Goal: Task Accomplishment & Management: Manage account settings

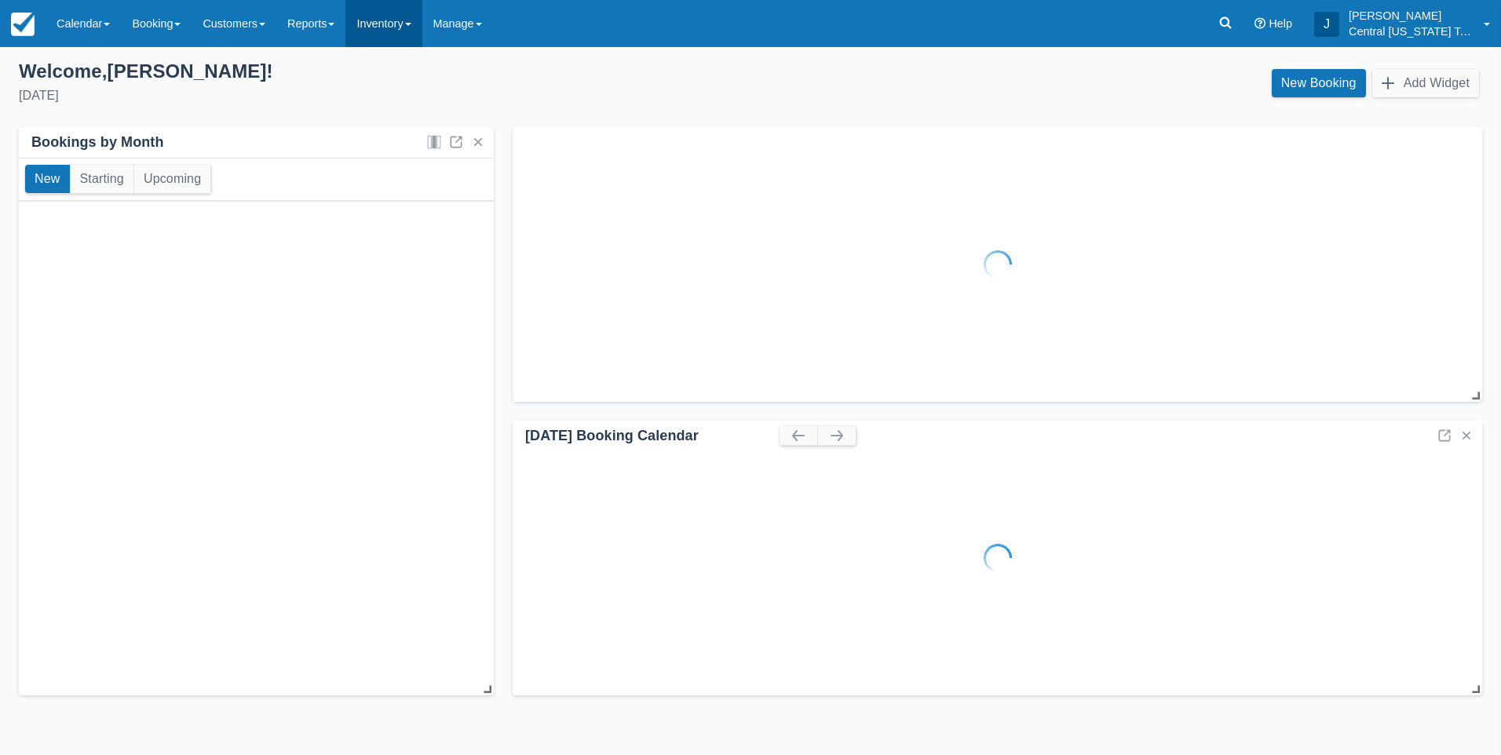
click at [411, 27] on link "Inventory" at bounding box center [383, 23] width 76 height 47
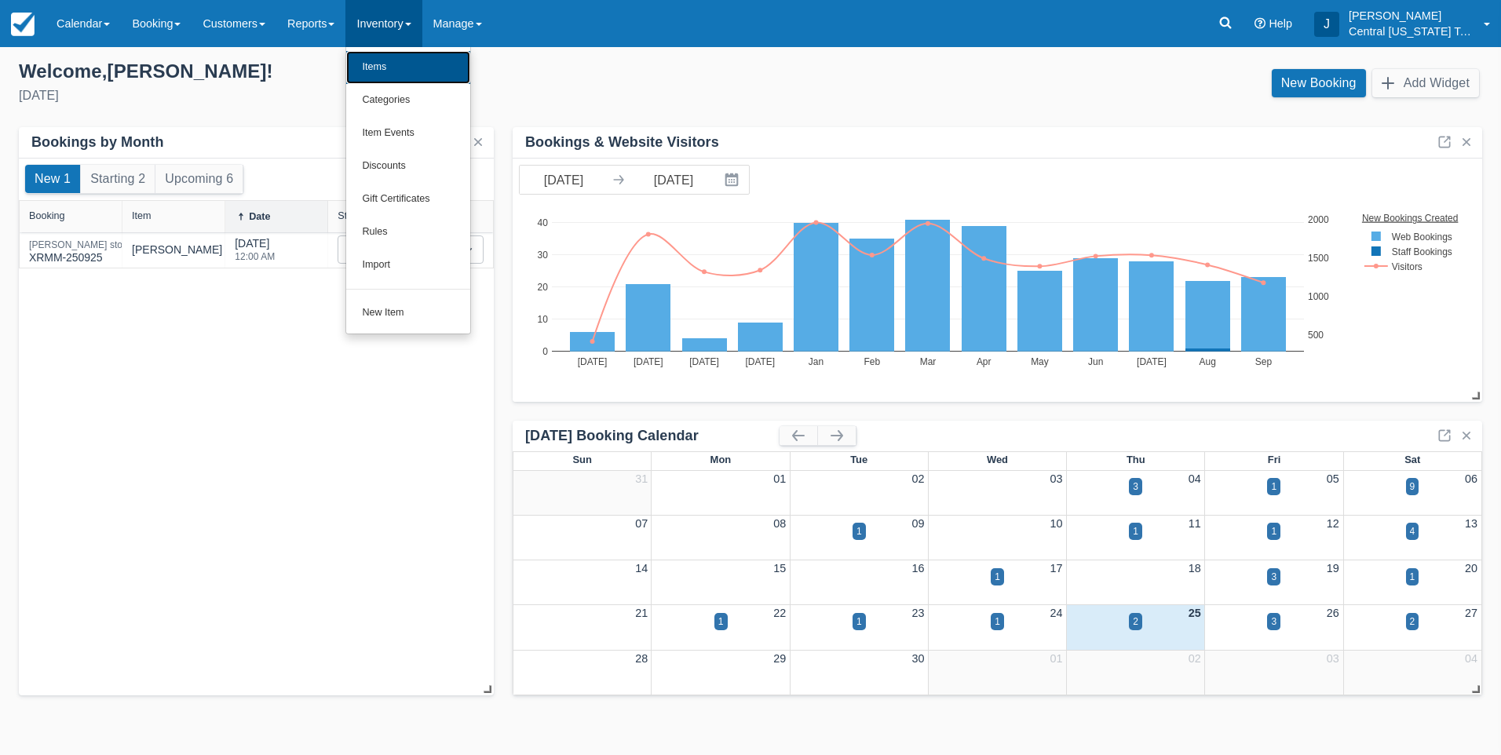
click at [411, 60] on link "Items" at bounding box center [408, 67] width 124 height 33
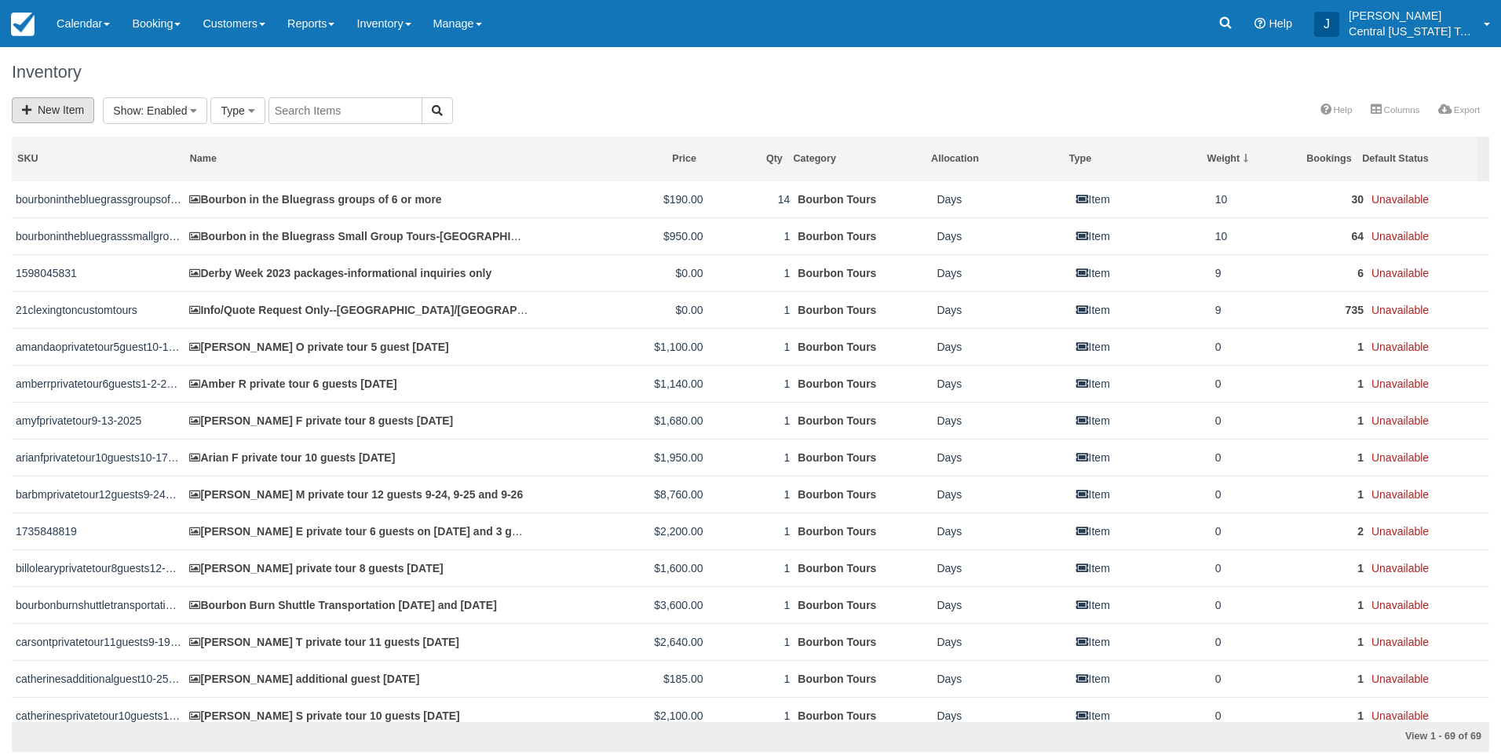
click at [64, 119] on link "New Item" at bounding box center [53, 110] width 82 height 26
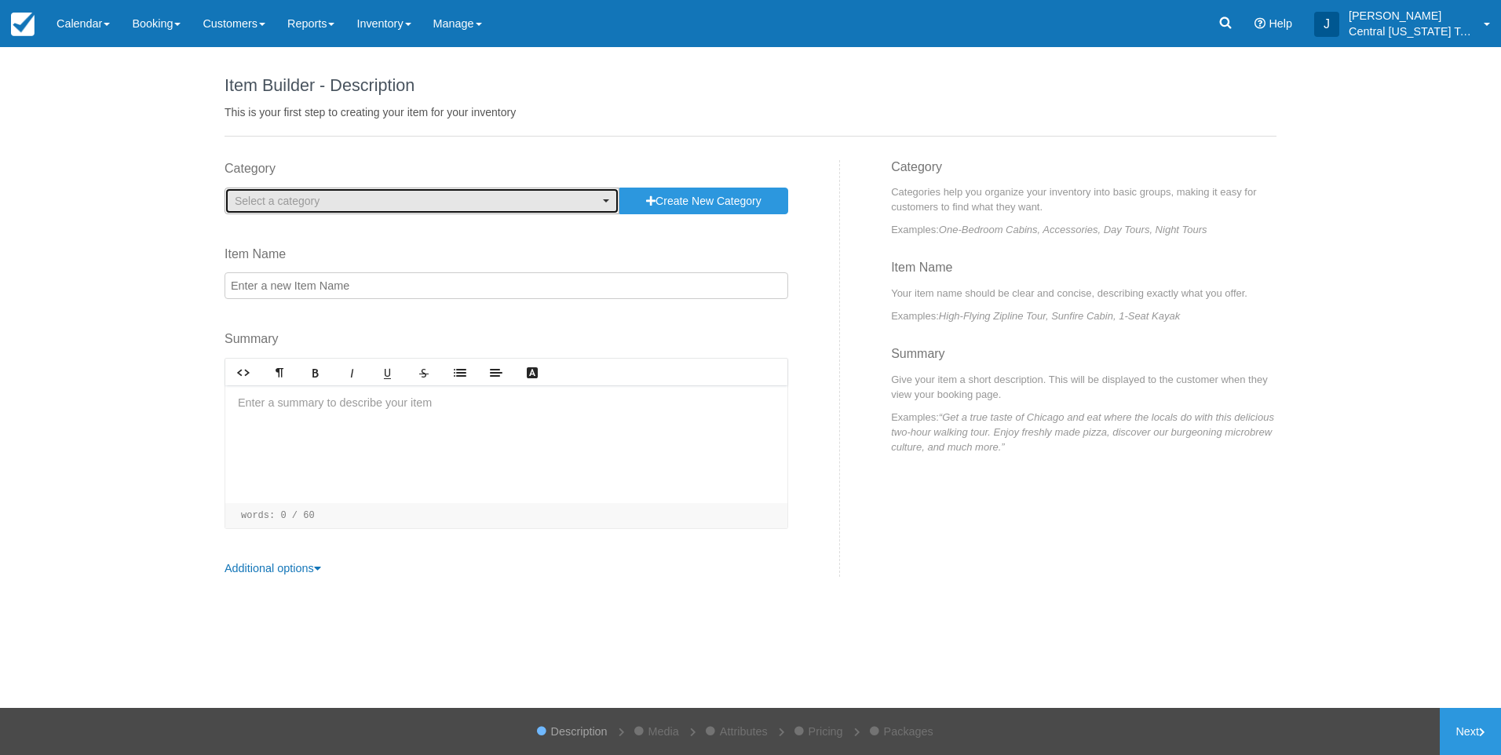
click at [385, 196] on span "Select a category" at bounding box center [417, 201] width 364 height 16
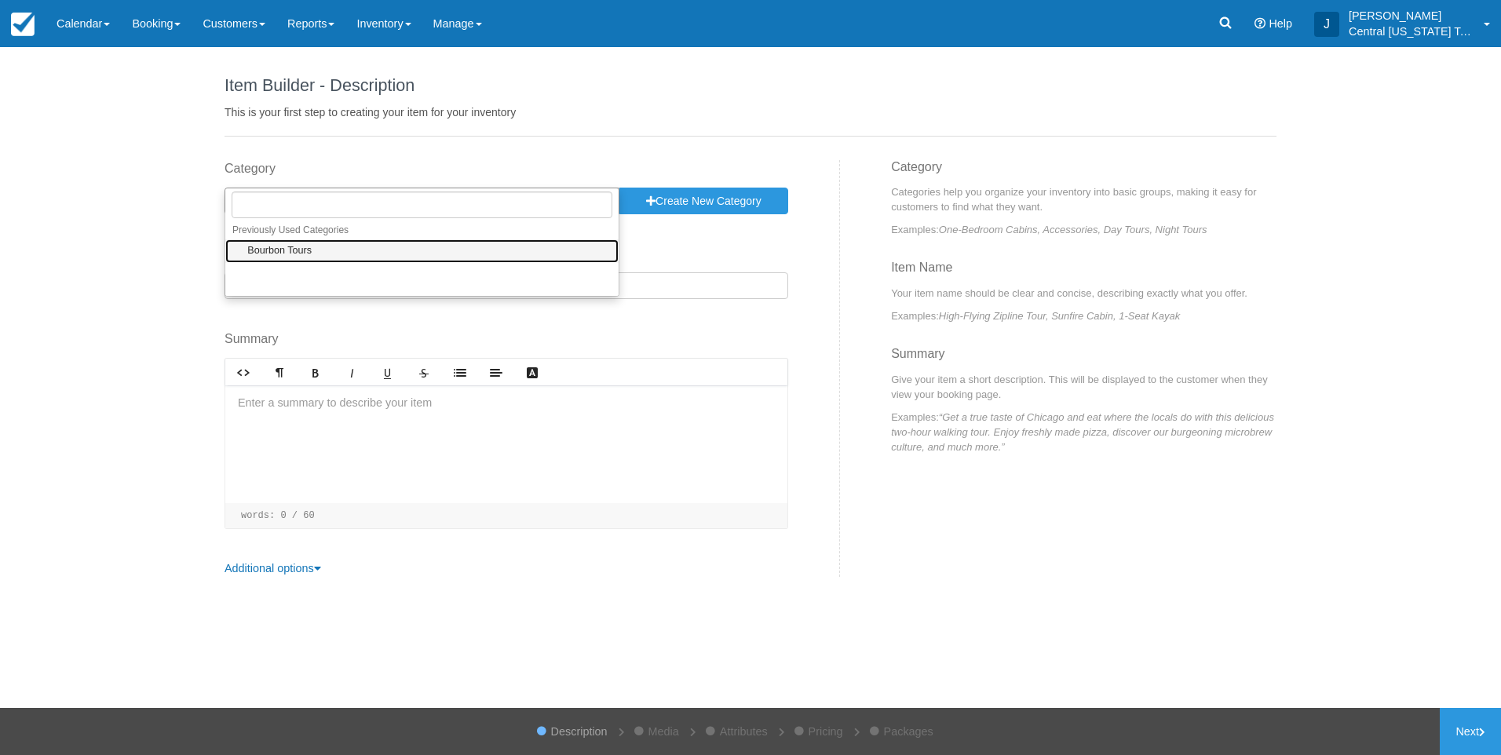
click at [349, 249] on link "Bourbon Tours" at bounding box center [421, 251] width 393 height 24
select select "1"
click at [348, 280] on input "Item Name" at bounding box center [507, 285] width 564 height 27
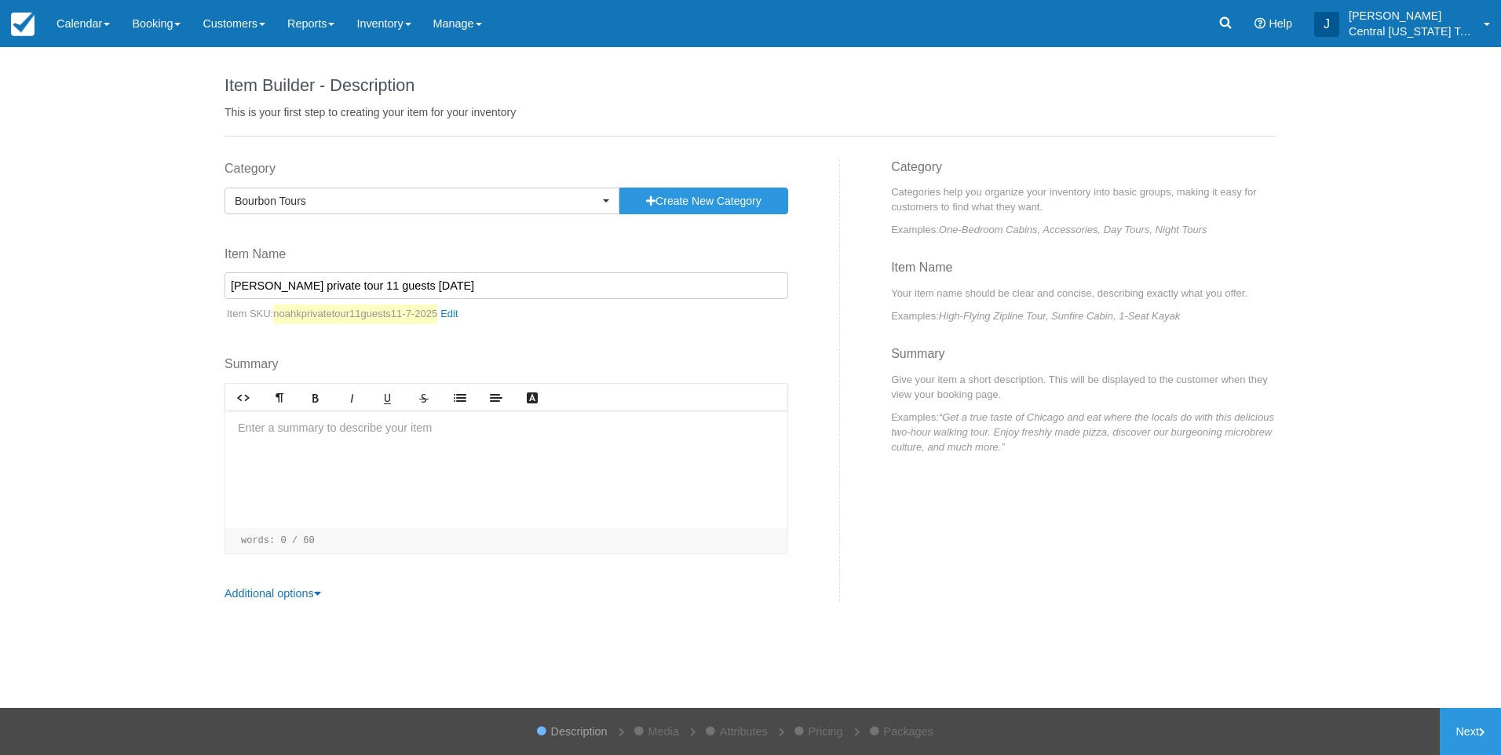
type input "Noah K private tour 11 guests 11-7-2025"
click at [371, 462] on div at bounding box center [506, 470] width 562 height 118
click at [364, 422] on p "Louisville pick up" at bounding box center [506, 428] width 537 height 17
click at [273, 463] on div "Louisville pick up" at bounding box center [506, 470] width 562 height 118
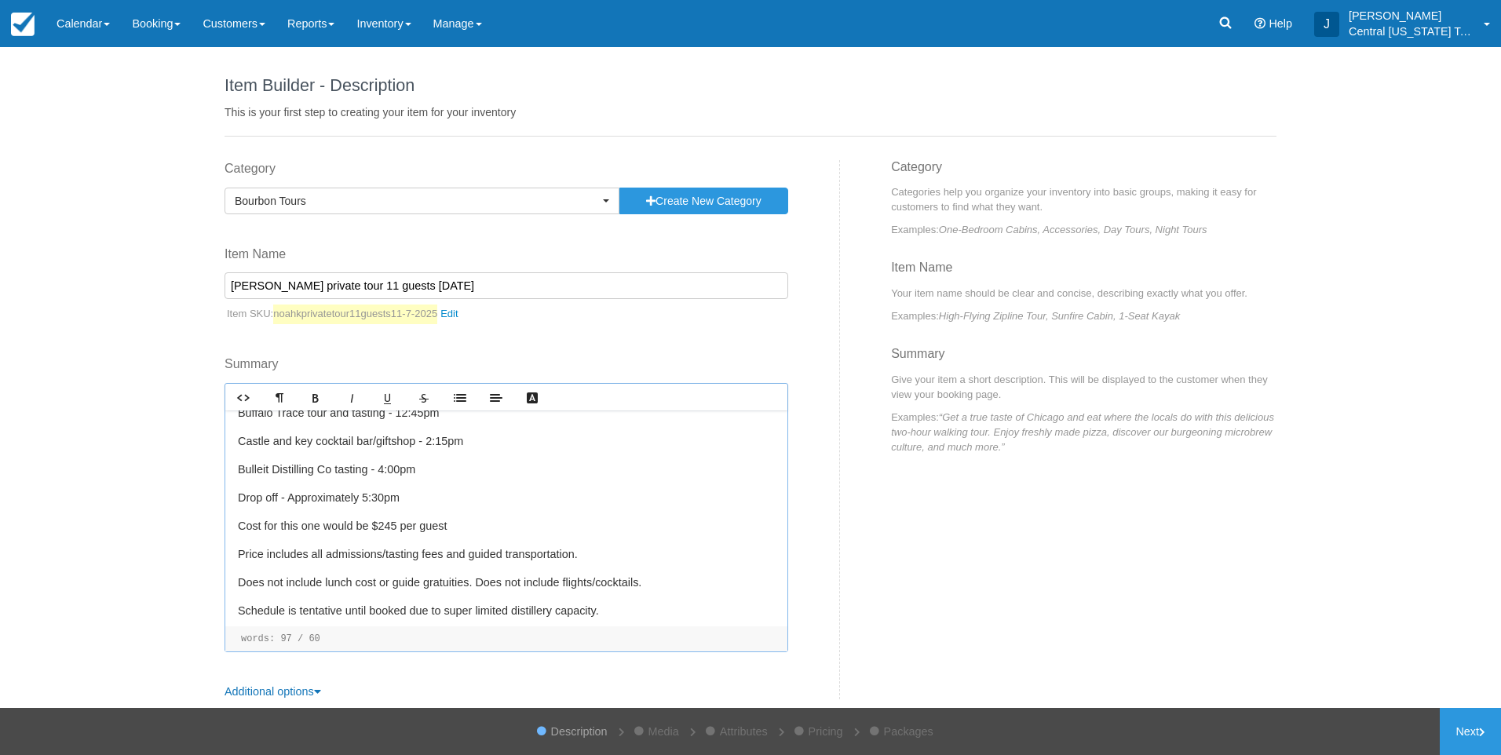
scroll to position [199, 0]
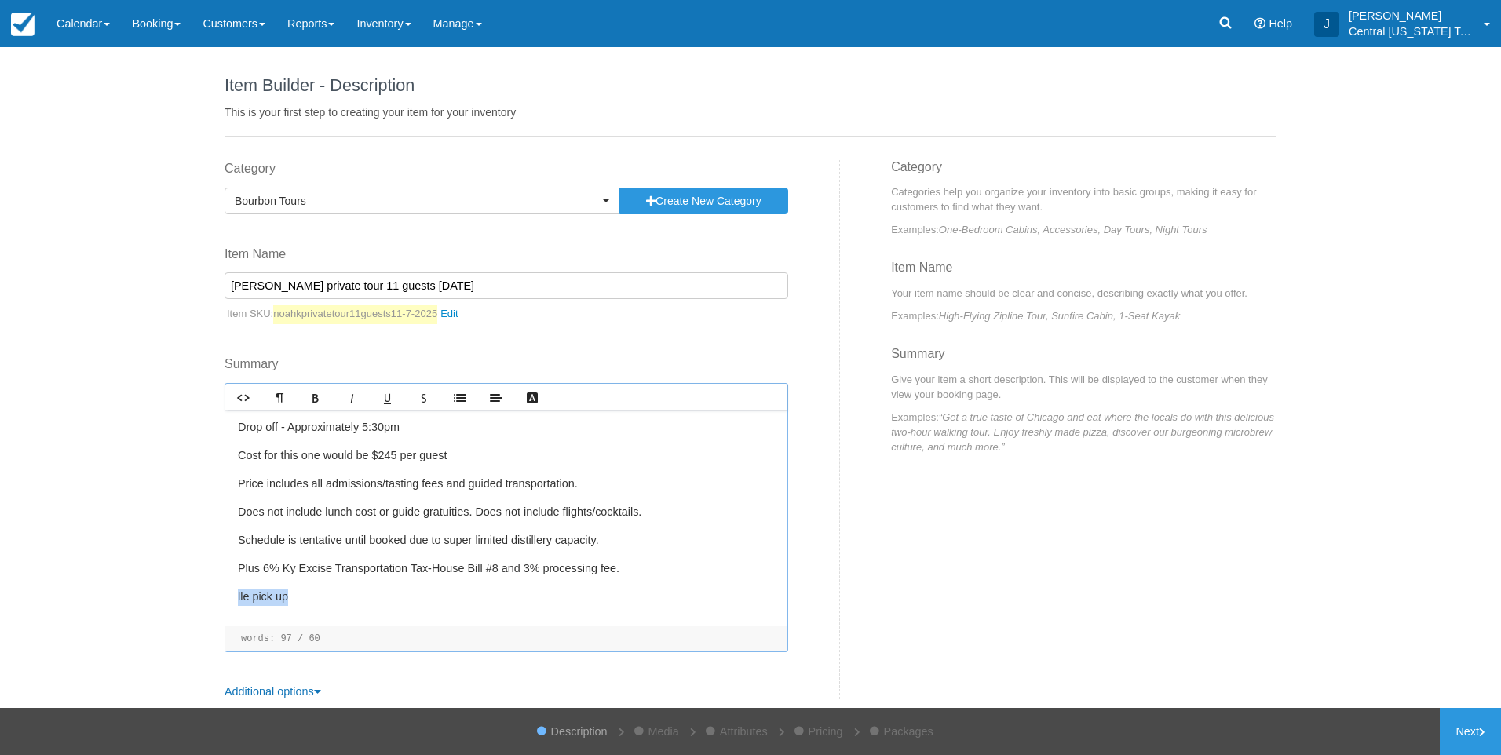
drag, startPoint x: 254, startPoint y: 595, endPoint x: 206, endPoint y: 590, distance: 48.9
click at [206, 591] on div "Item Builder - Description This is your first step to creating your item for yo…" at bounding box center [750, 377] width 1501 height 661
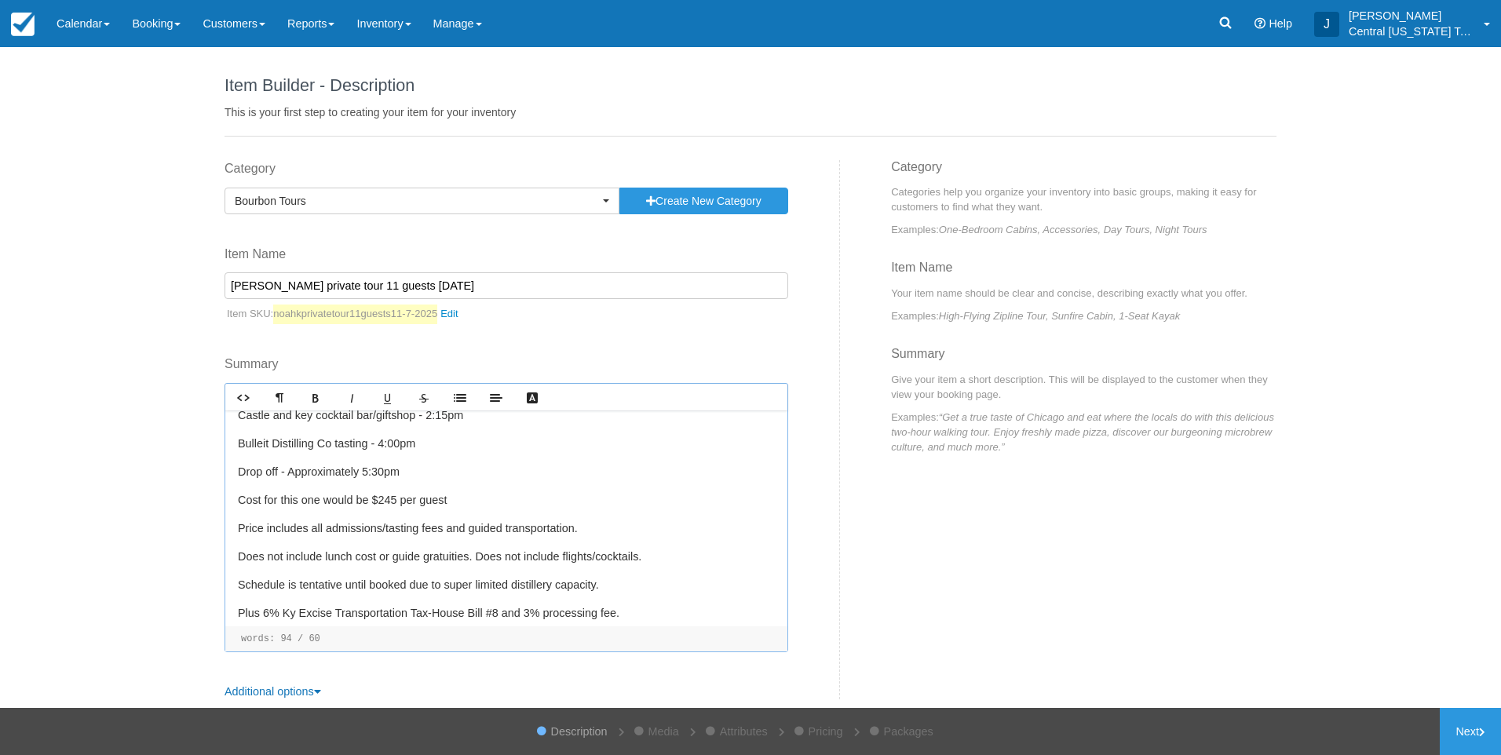
scroll to position [0, 0]
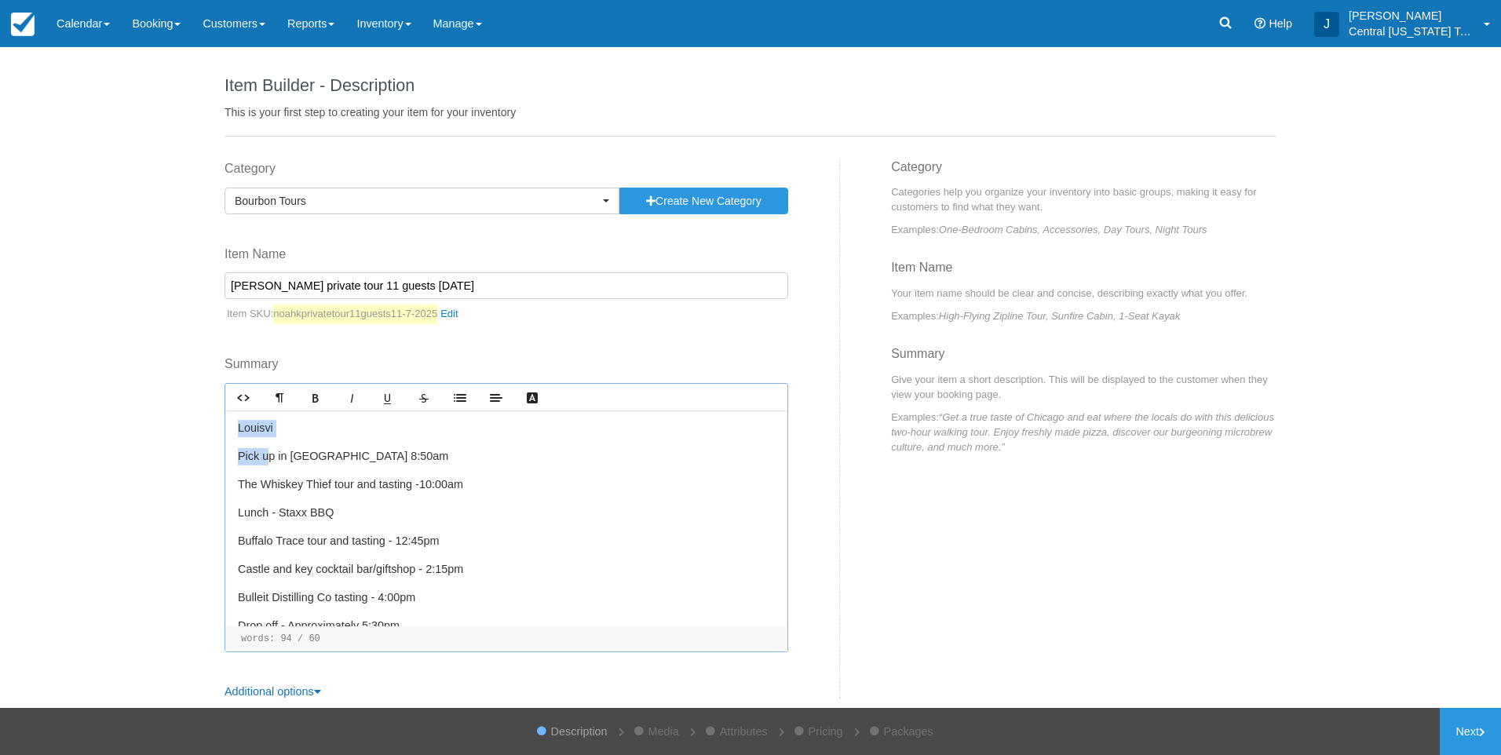
drag, startPoint x: 259, startPoint y: 441, endPoint x: 214, endPoint y: 419, distance: 50.6
click at [214, 419] on div "Category Bourbon Tours Previously Used Categories Select a category Bourbon Tou…" at bounding box center [526, 430] width 627 height 540
click at [275, 440] on div "Louisvi Pick up in Louisville 8:50am The Whiskey Thief tour and tasting -10:00a…" at bounding box center [506, 519] width 562 height 216
click at [238, 450] on p "Pick up in Louisville 8:50am" at bounding box center [506, 456] width 537 height 17
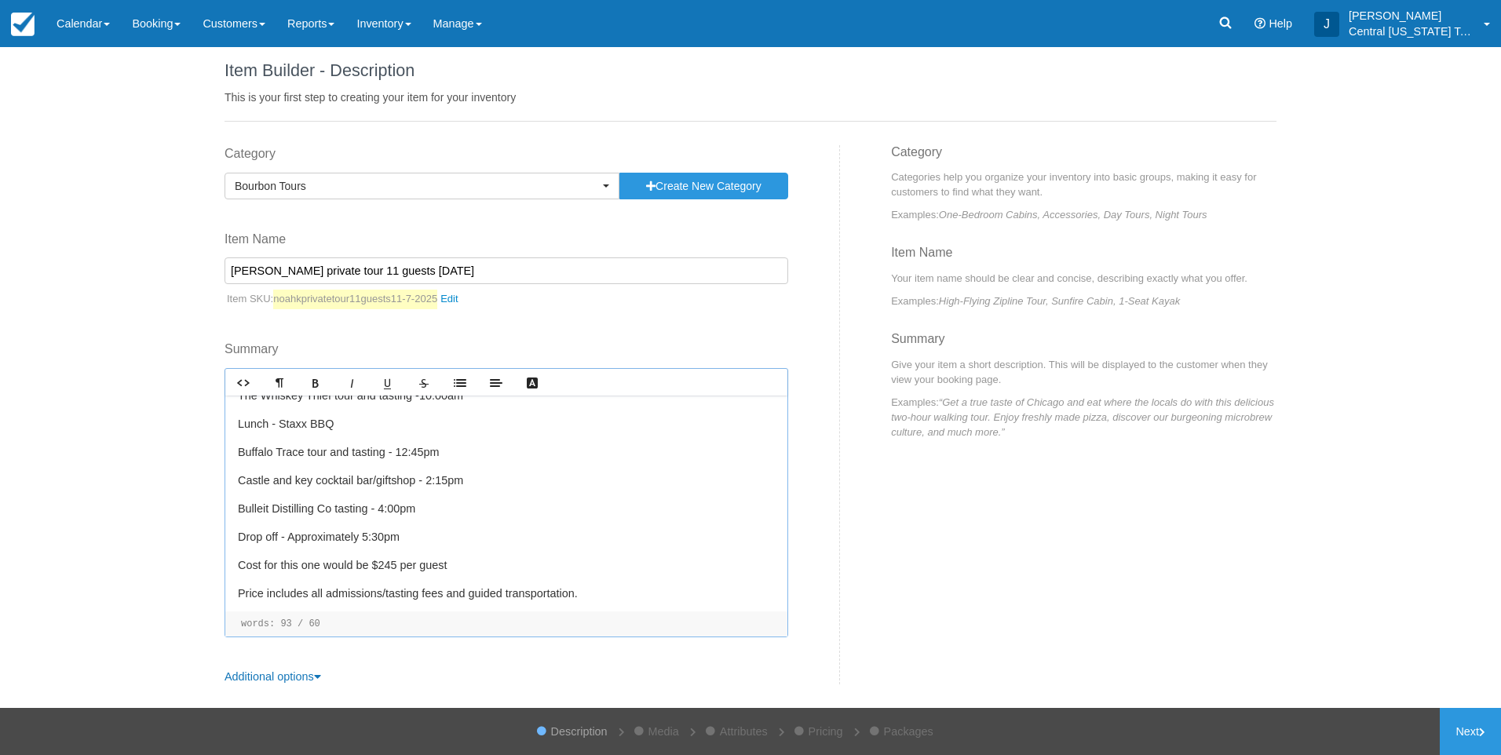
scroll to position [13, 0]
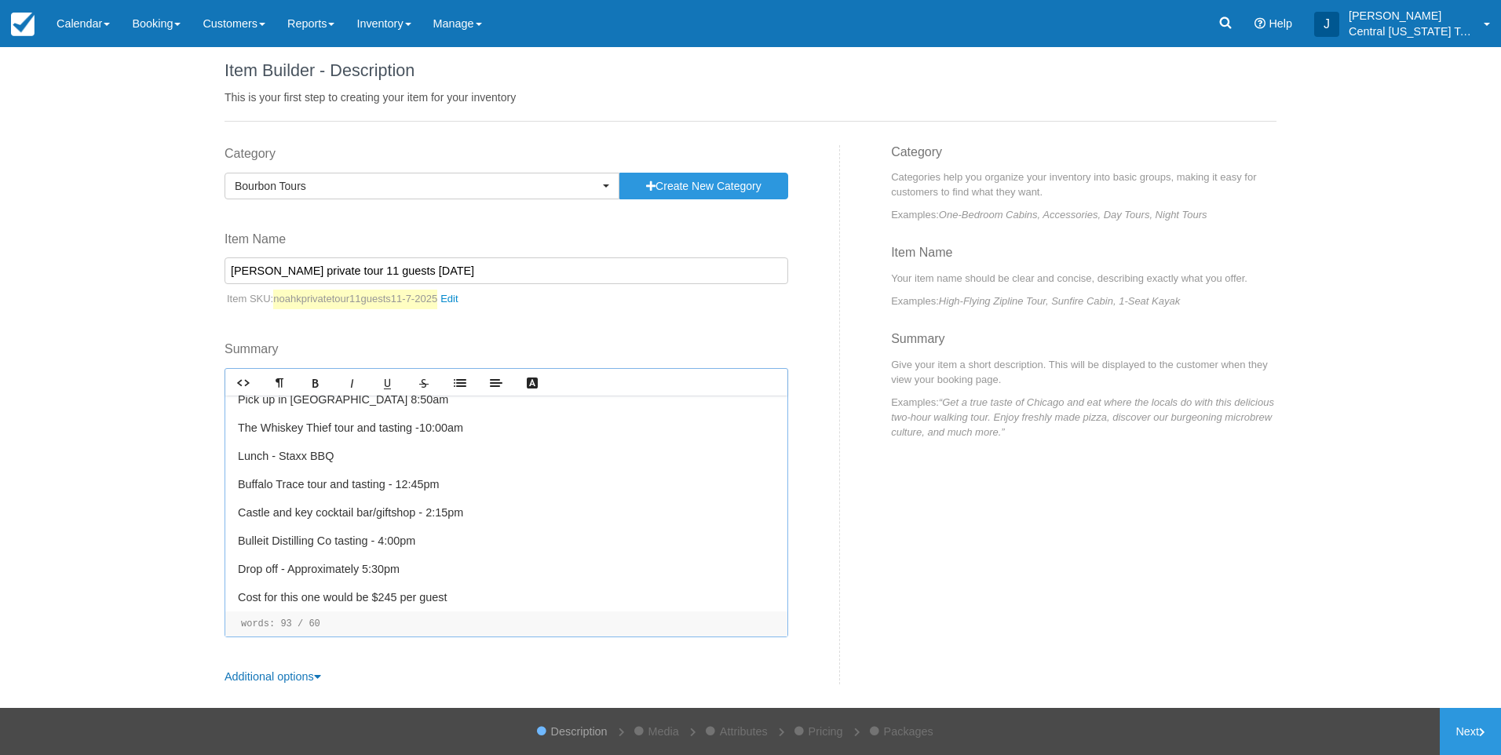
click at [333, 269] on input "Noah K private tour 11 guests 11-7-2025" at bounding box center [507, 271] width 564 height 27
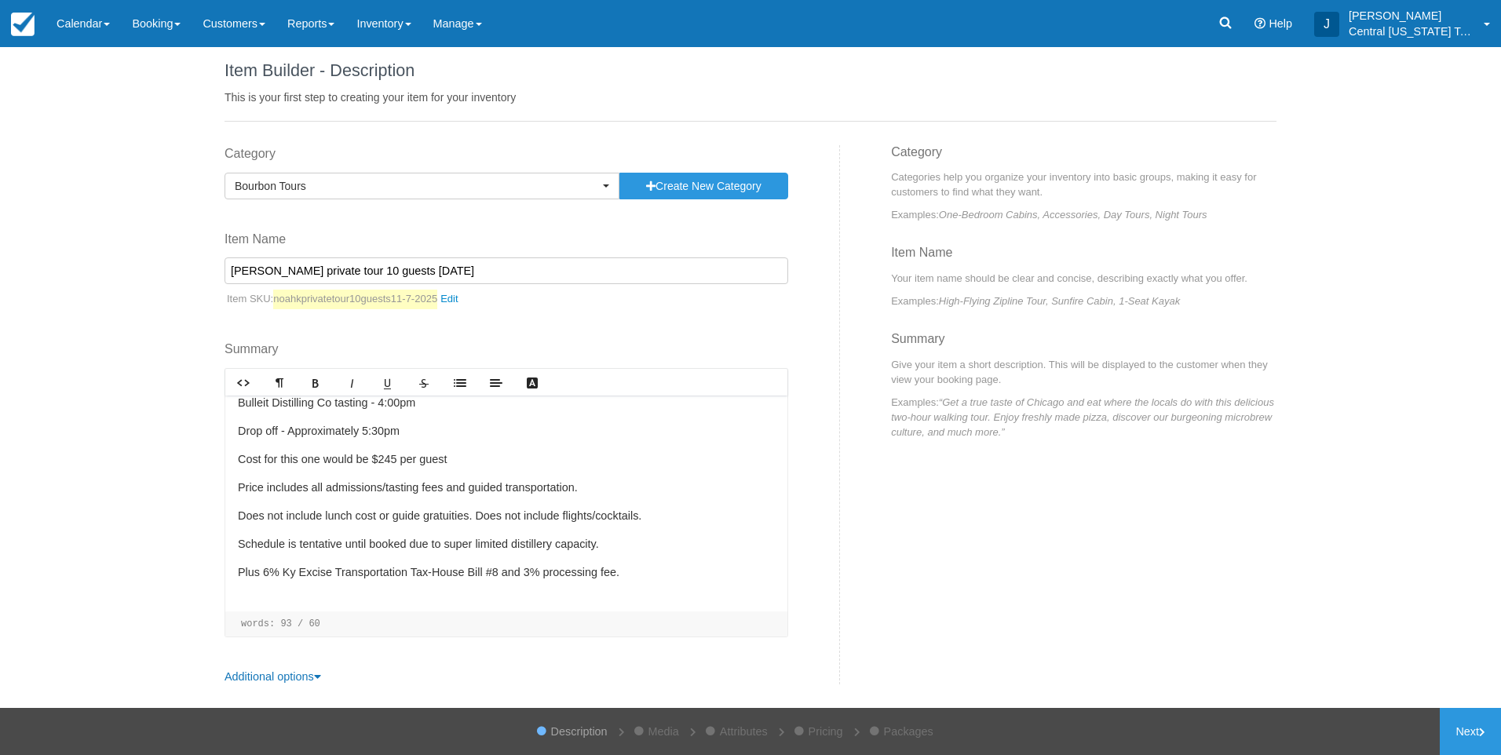
scroll to position [170, 0]
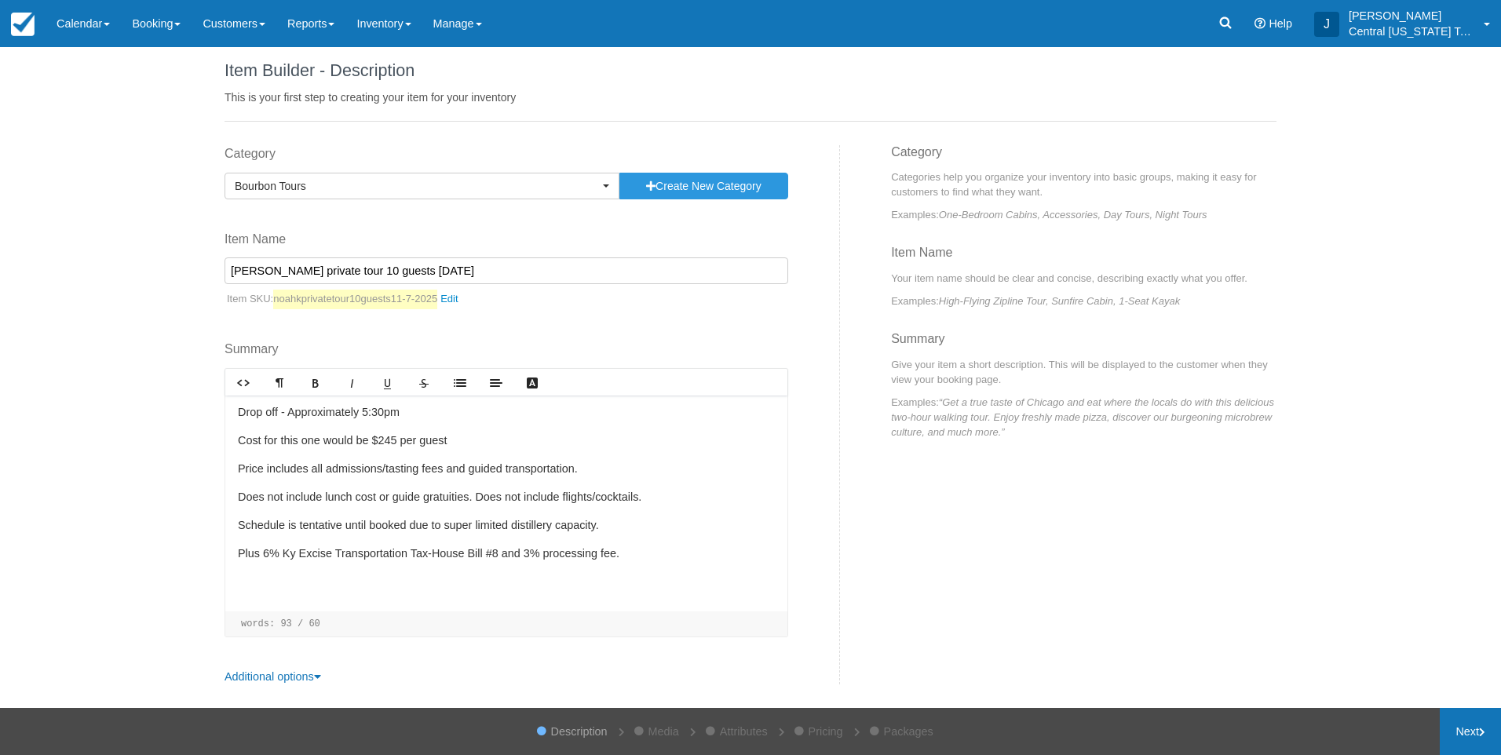
type input "Noah K private tour 10 guests 11-7-2025"
click at [1449, 746] on link "Next" at bounding box center [1470, 731] width 61 height 47
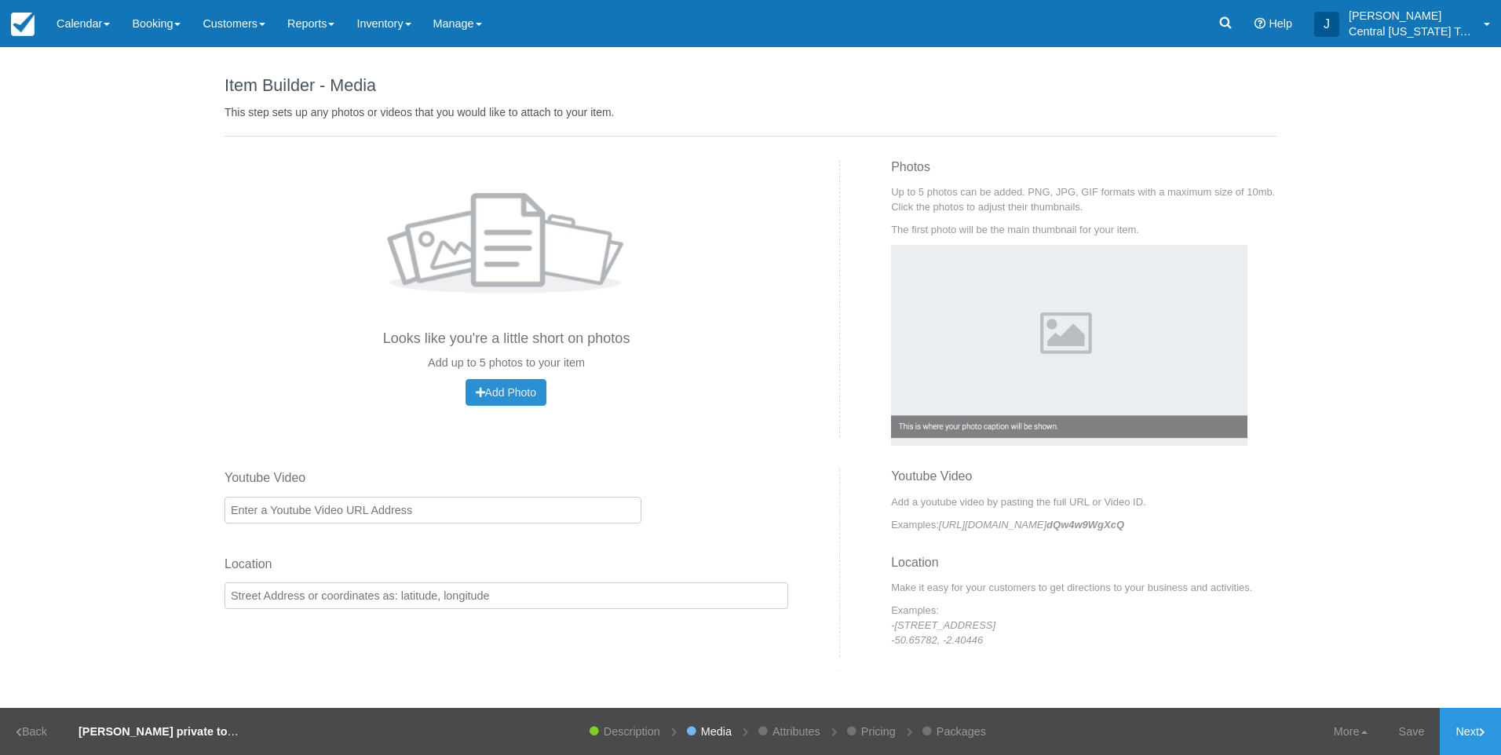
click at [527, 396] on span "Add Photo" at bounding box center [506, 392] width 60 height 13
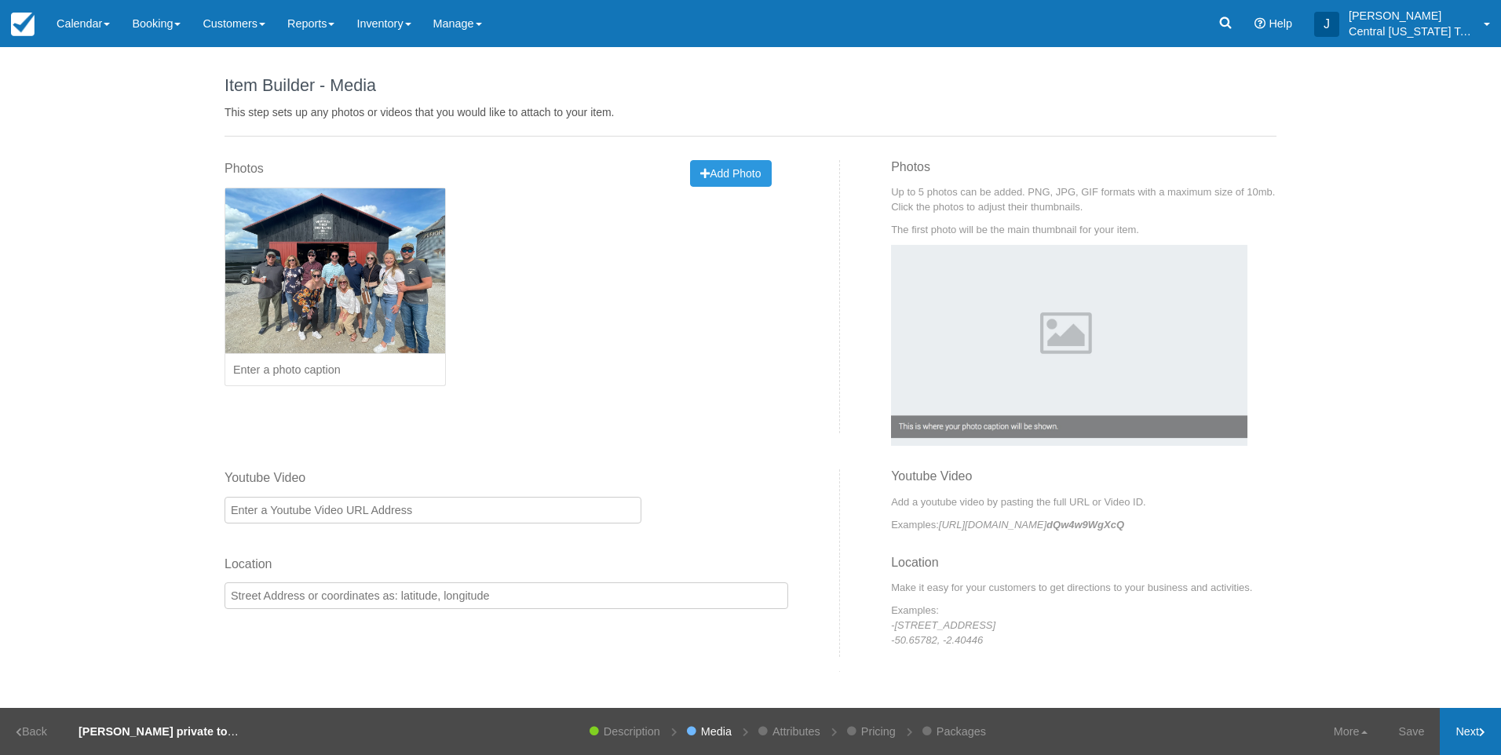
click at [1460, 725] on link "Next" at bounding box center [1470, 731] width 61 height 47
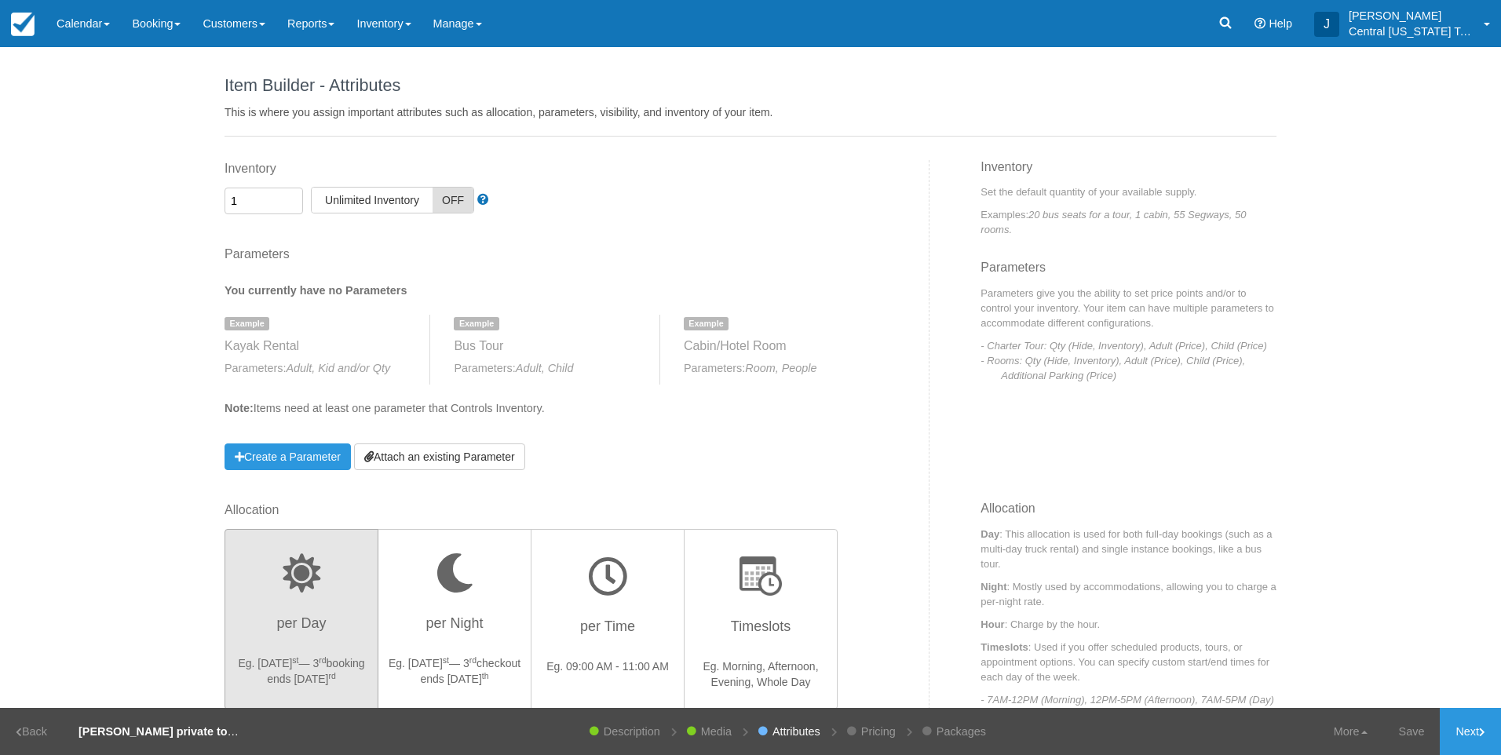
click at [498, 472] on div "Inventory 1 Unlimited ON Unlimited Inventory OFF This item is a Product Groupin…" at bounding box center [571, 331] width 717 height 342
click at [521, 455] on link "Attach an existing Parameter" at bounding box center [439, 457] width 171 height 27
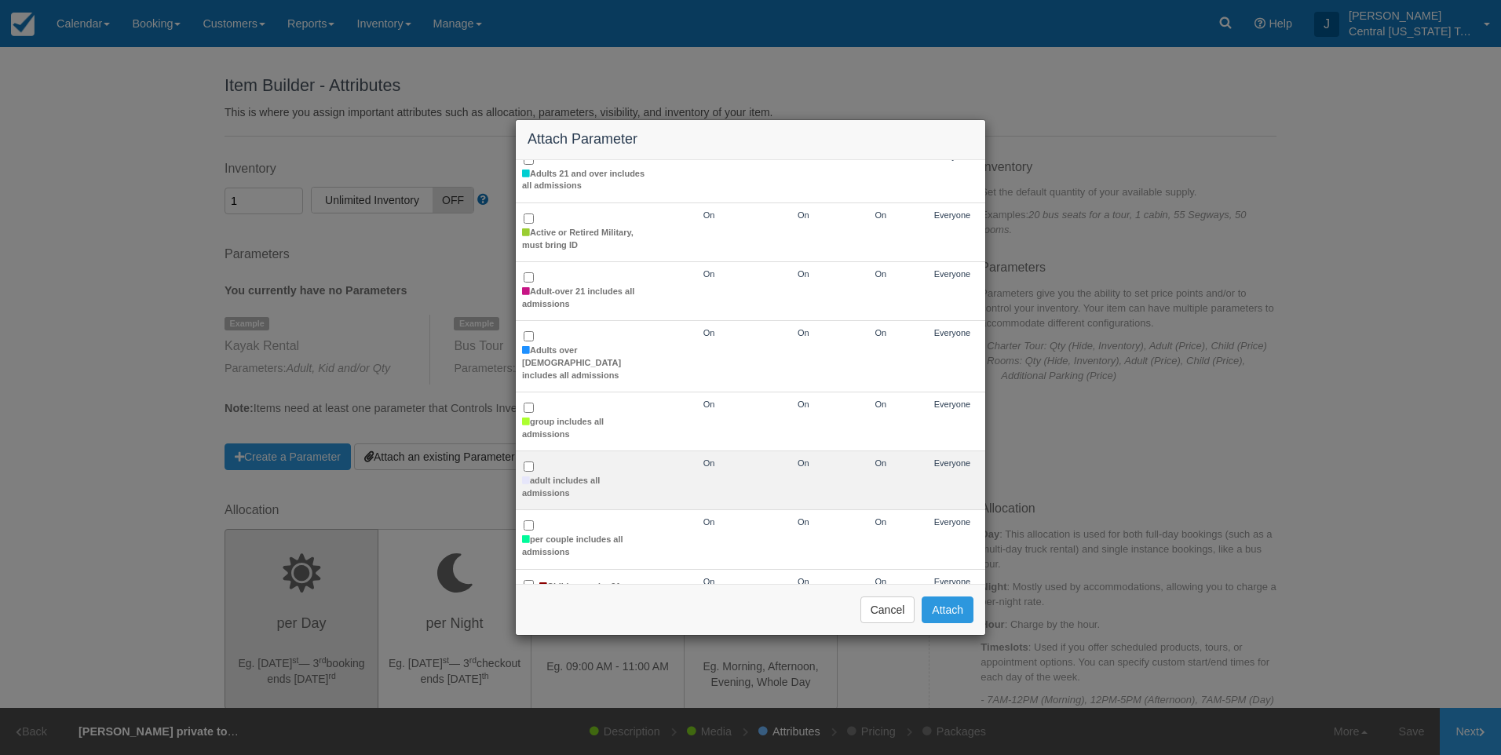
scroll to position [236, 0]
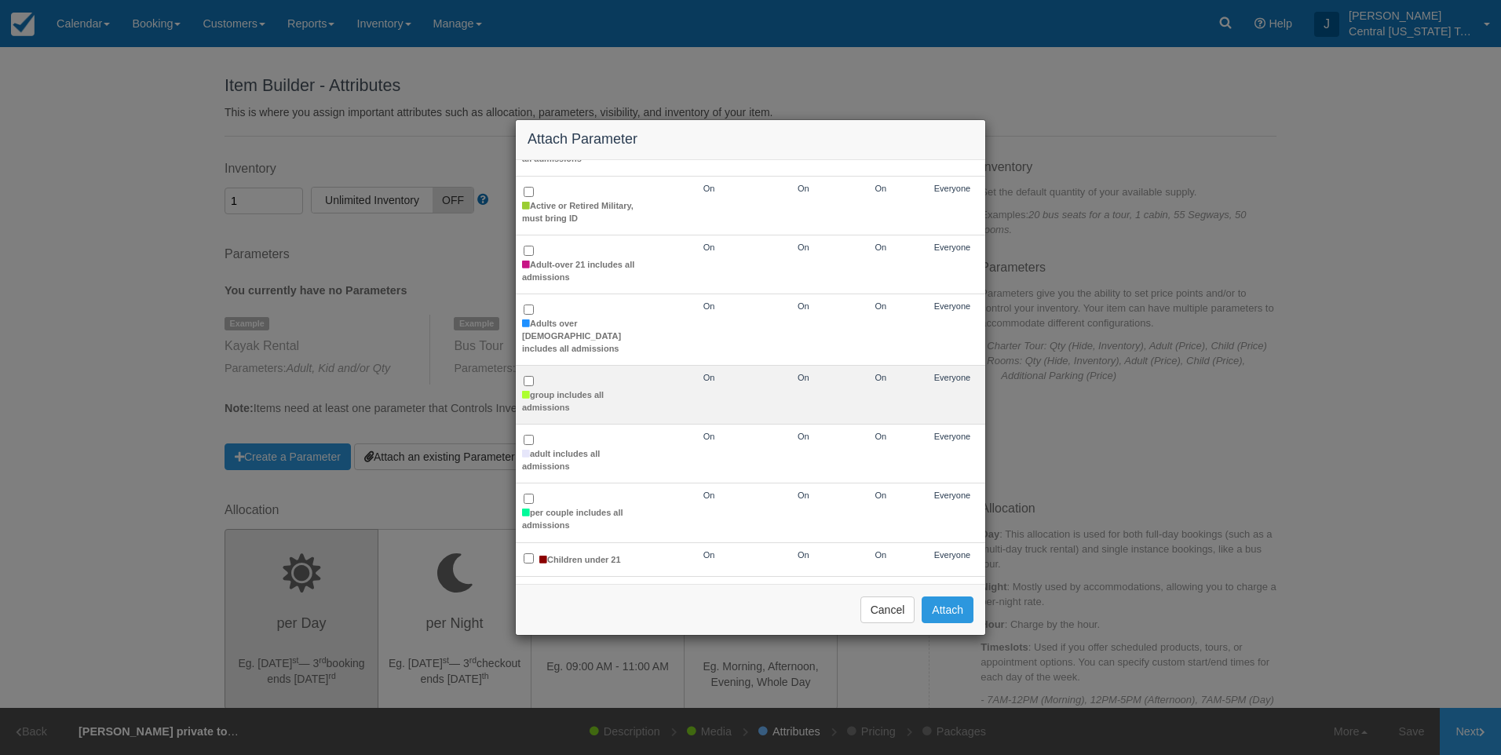
click at [547, 375] on td "group includes all admissions" at bounding box center [584, 395] width 137 height 59
checkbox input "true"
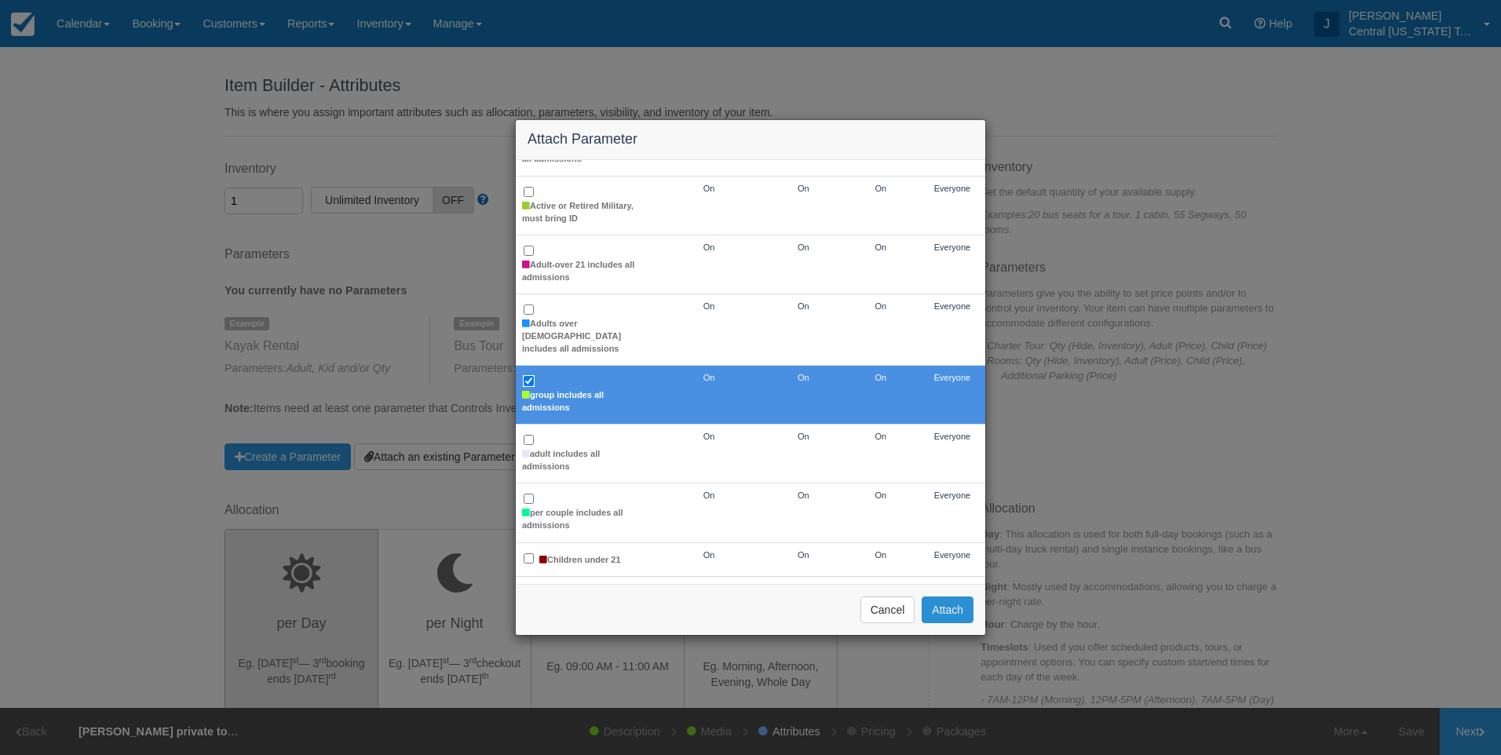
click at [941, 615] on button "Attach" at bounding box center [948, 610] width 52 height 27
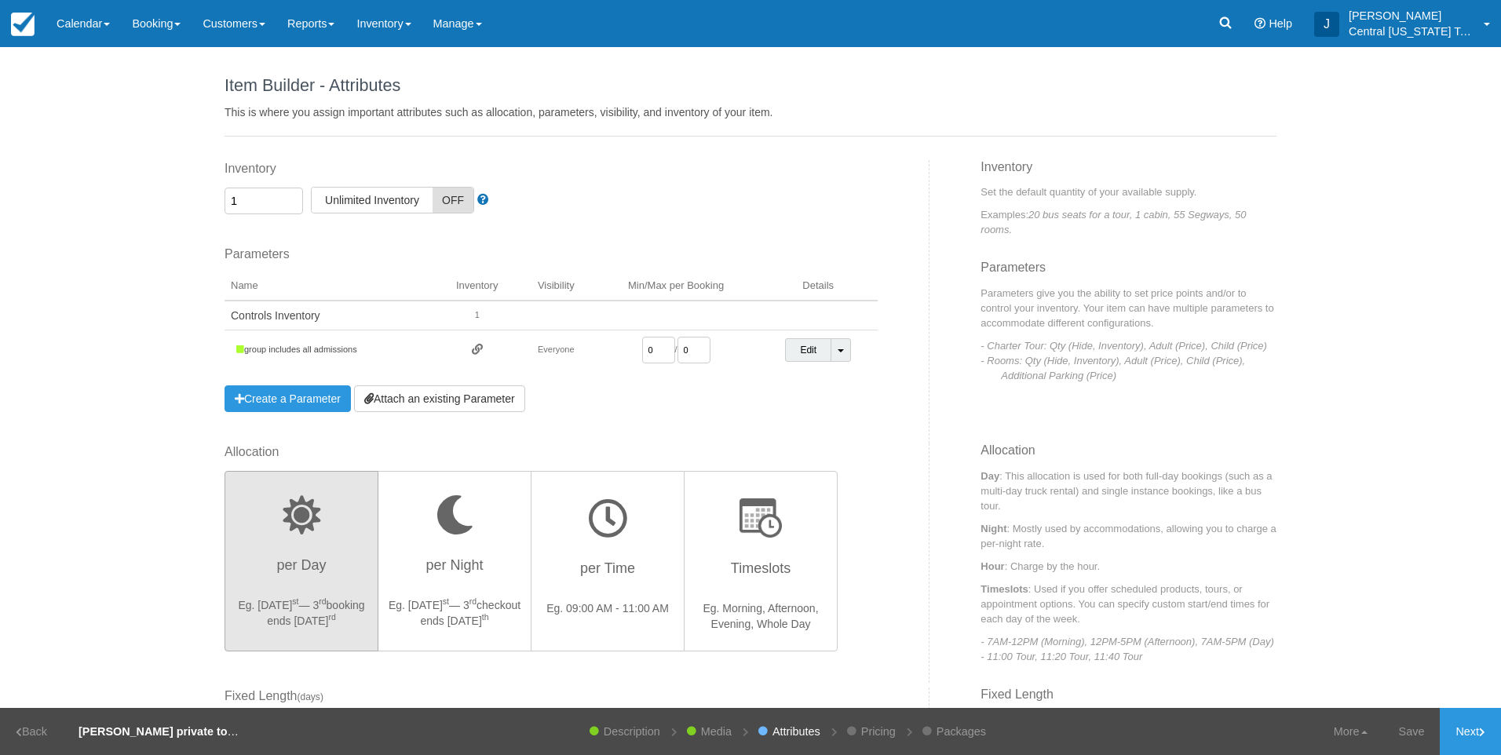
drag, startPoint x: 650, startPoint y: 352, endPoint x: 595, endPoint y: 356, distance: 55.1
click at [612, 353] on td "0 / 0" at bounding box center [676, 351] width 165 height 40
type input "1"
click at [812, 396] on div "Parameters You currently have no Parameters Example Kayak Rental Parameters: Ad…" at bounding box center [551, 329] width 653 height 166
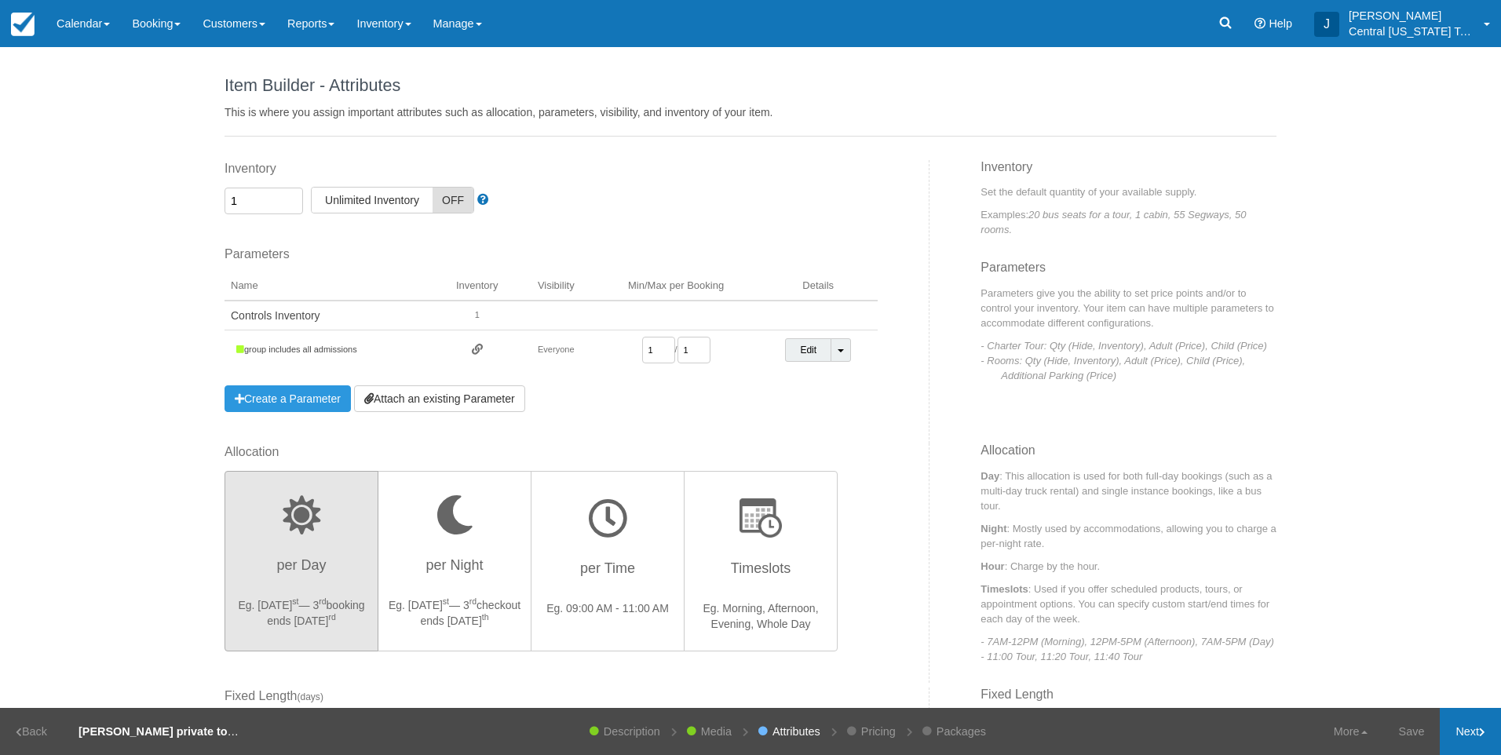
click at [1472, 732] on link "Next" at bounding box center [1470, 731] width 61 height 47
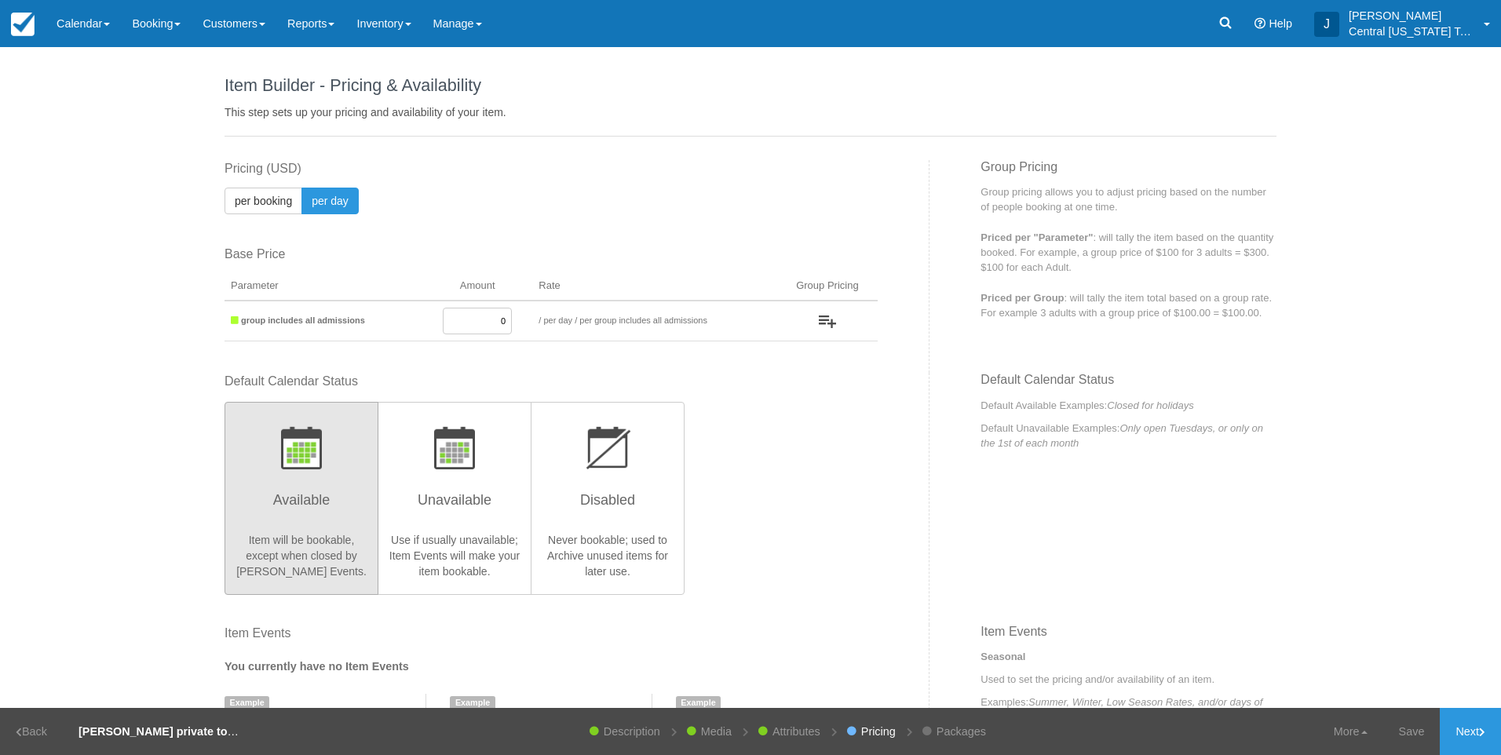
drag, startPoint x: 466, startPoint y: 316, endPoint x: 714, endPoint y: 284, distance: 249.4
click at [695, 288] on table "Parameter Amount Rate Group Pricing to / per booking per day / Priced per Qty P…" at bounding box center [551, 306] width 653 height 69
click at [477, 317] on input "0" at bounding box center [477, 321] width 69 height 27
drag, startPoint x: 467, startPoint y: 321, endPoint x: 661, endPoint y: 317, distance: 194.0
click at [620, 322] on tr "group includes all admissions 0 / per booking per day / per group includes all …" at bounding box center [551, 321] width 653 height 41
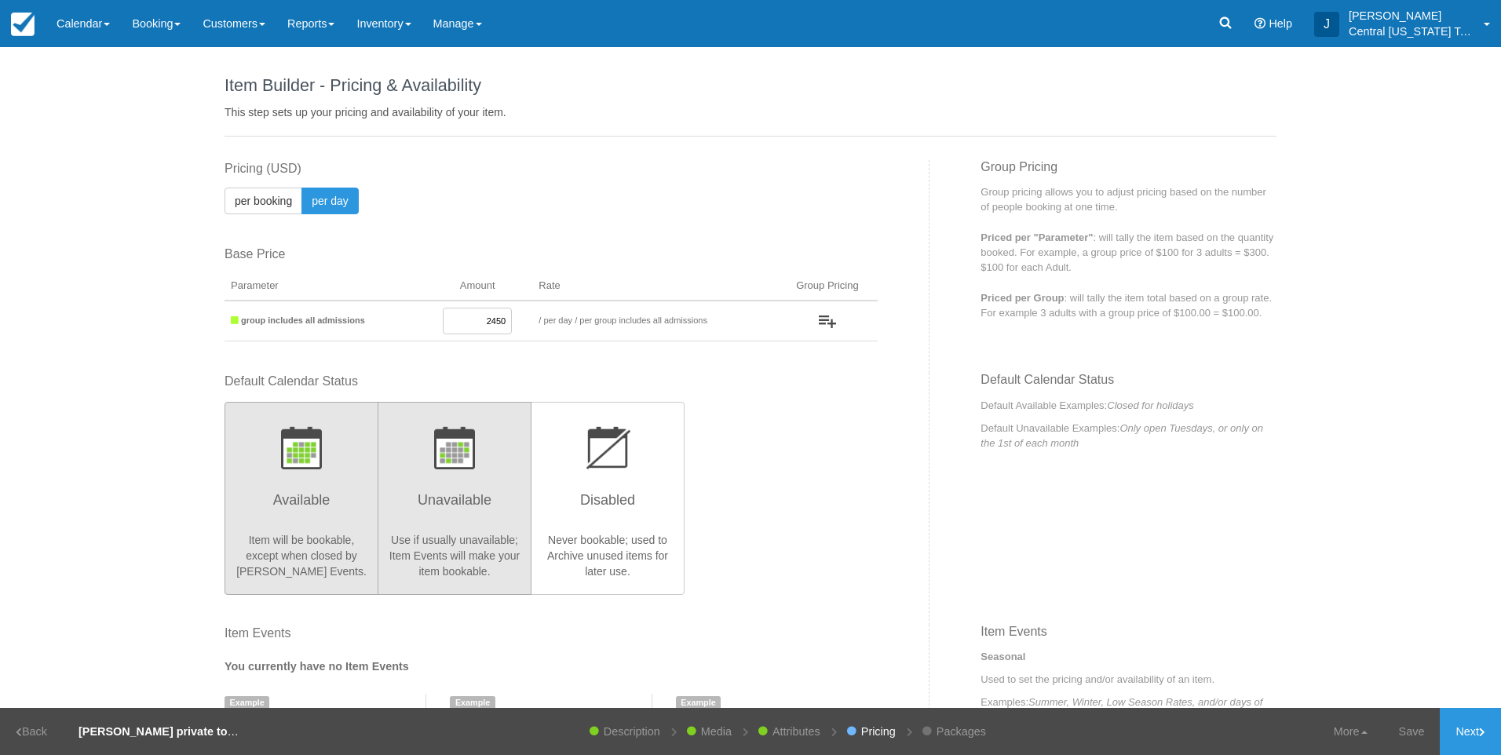
type input "2450"
drag, startPoint x: 495, startPoint y: 506, endPoint x: 586, endPoint y: 489, distance: 92.6
click at [496, 506] on h3 "Unavailable" at bounding box center [454, 504] width 133 height 39
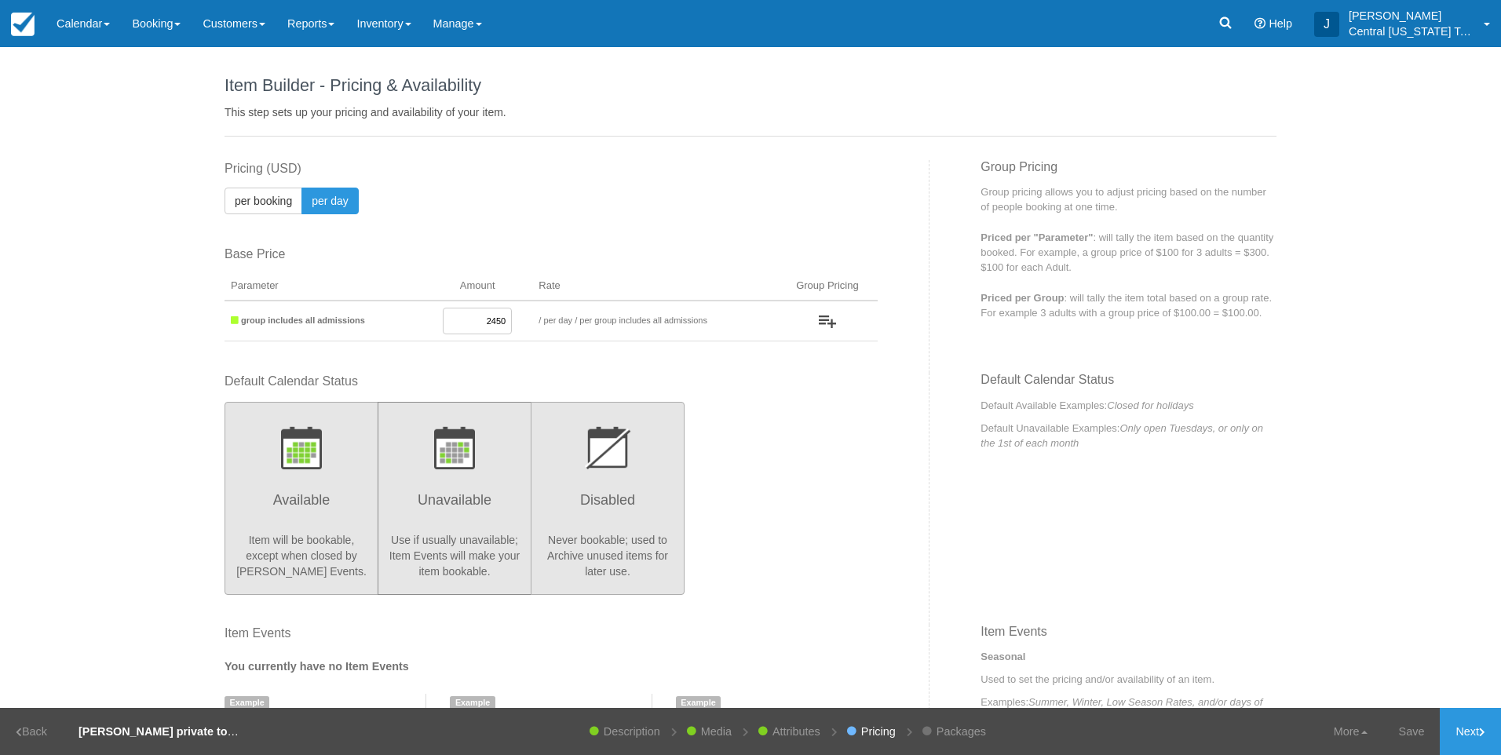
radio input "true"
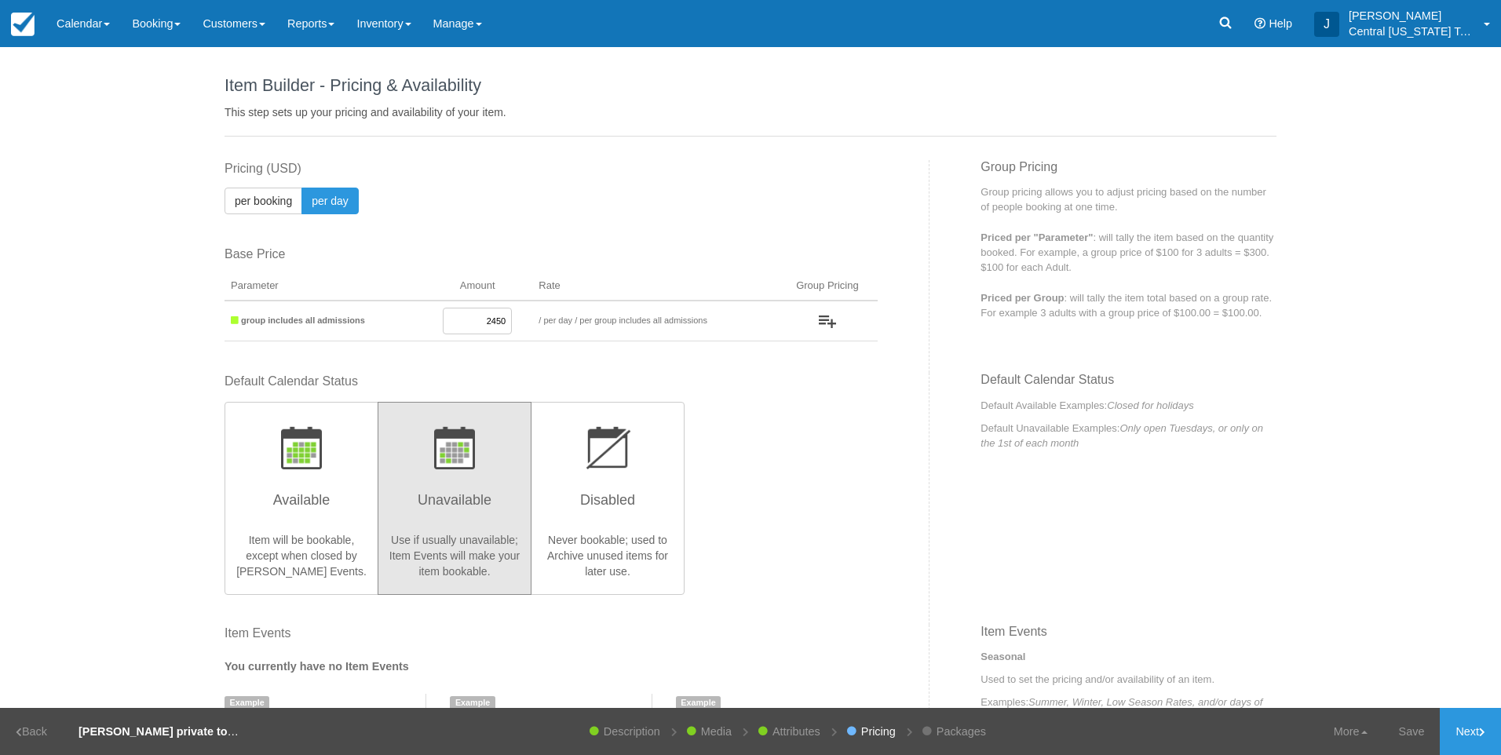
click at [779, 481] on div "Default Calendar Status Available Item will be bookable, except when closed by …" at bounding box center [551, 483] width 653 height 221
click at [1470, 721] on link "Next" at bounding box center [1470, 731] width 61 height 47
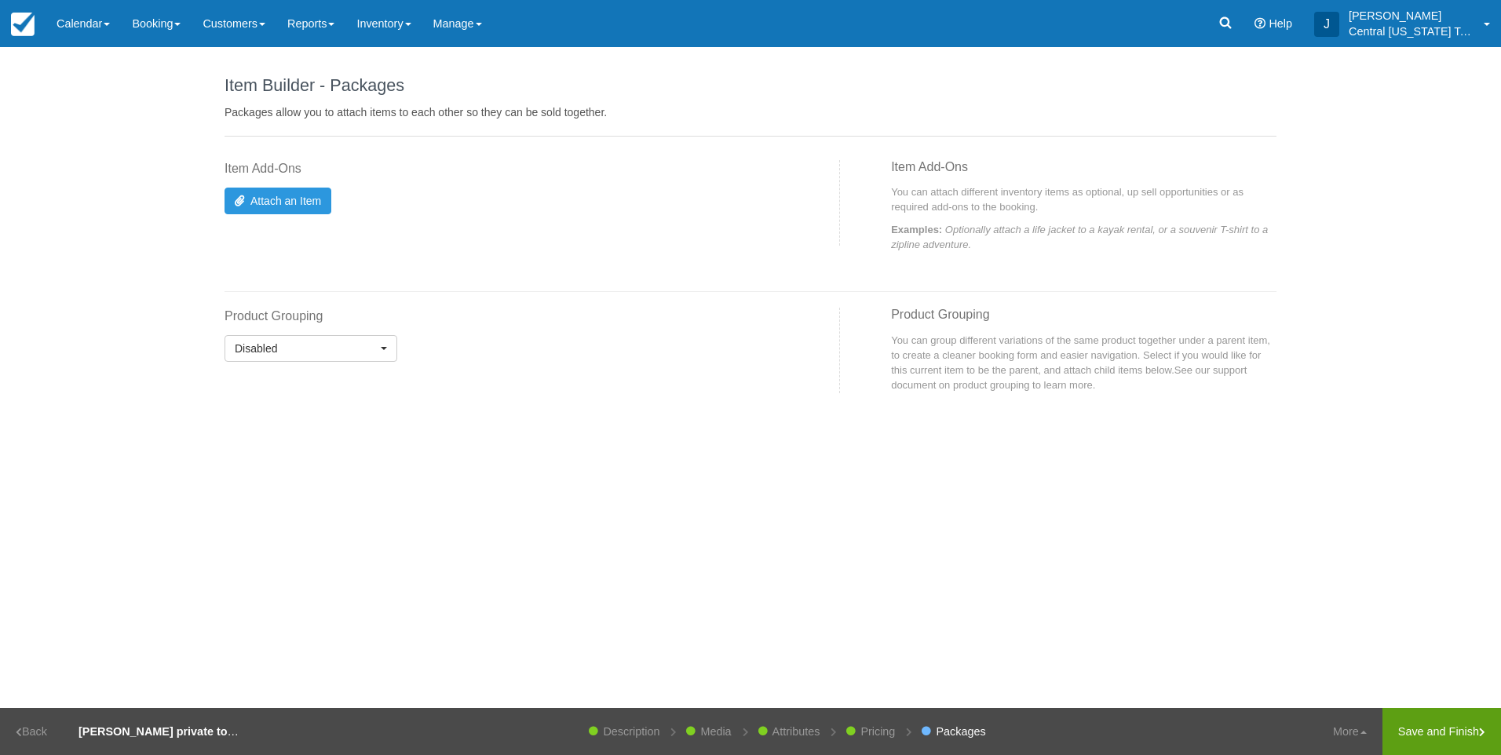
click at [1416, 723] on link "Save and Finish" at bounding box center [1442, 731] width 119 height 47
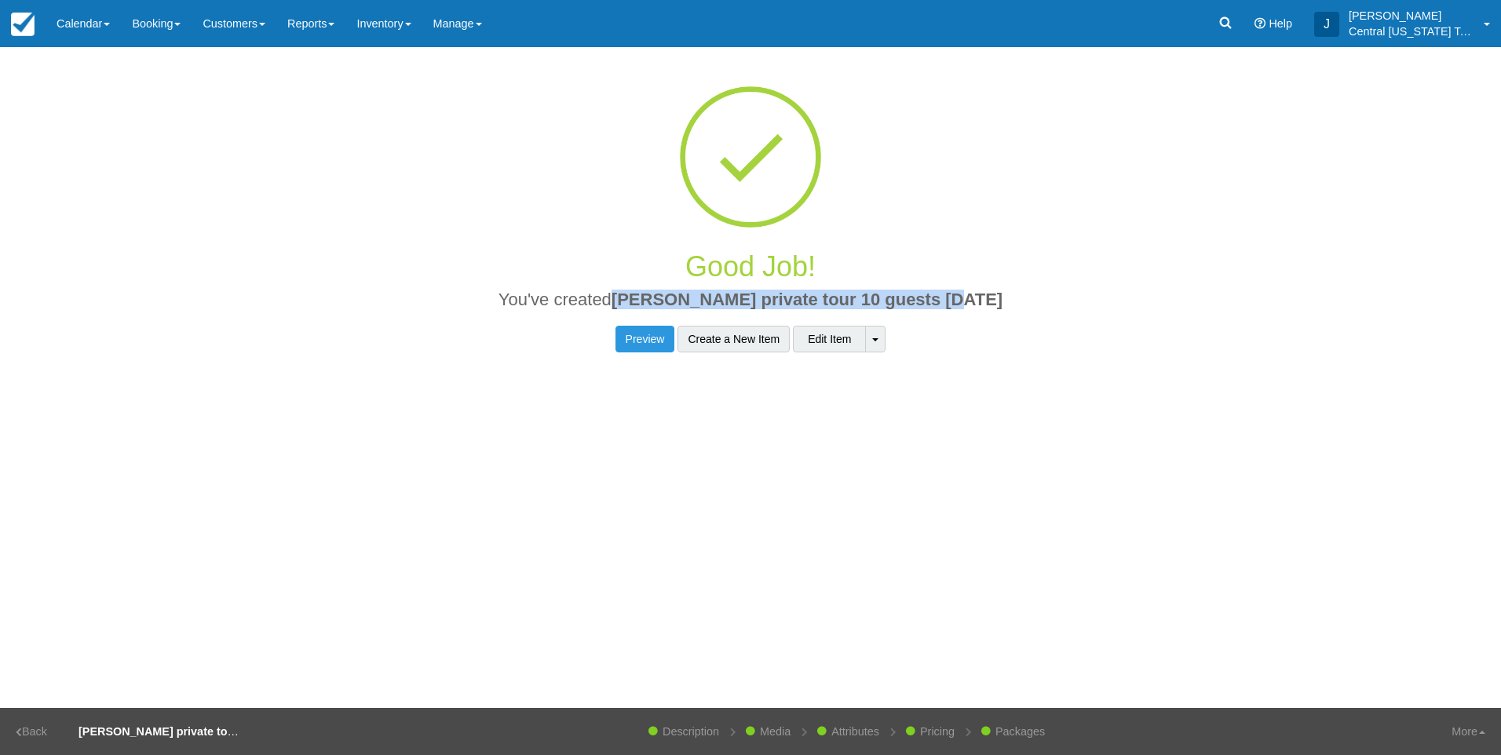
drag, startPoint x: 1018, startPoint y: 294, endPoint x: 650, endPoint y: 305, distance: 367.6
click at [650, 305] on h2 "You've created Noah K private tour 10 guests 11-7-2025" at bounding box center [750, 304] width 1029 height 27
drag, startPoint x: 650, startPoint y: 305, endPoint x: 764, endPoint y: 300, distance: 113.9
copy span "Noah K private tour 10 guests 11-7-2025"
click at [404, 23] on link "Inventory" at bounding box center [383, 23] width 76 height 47
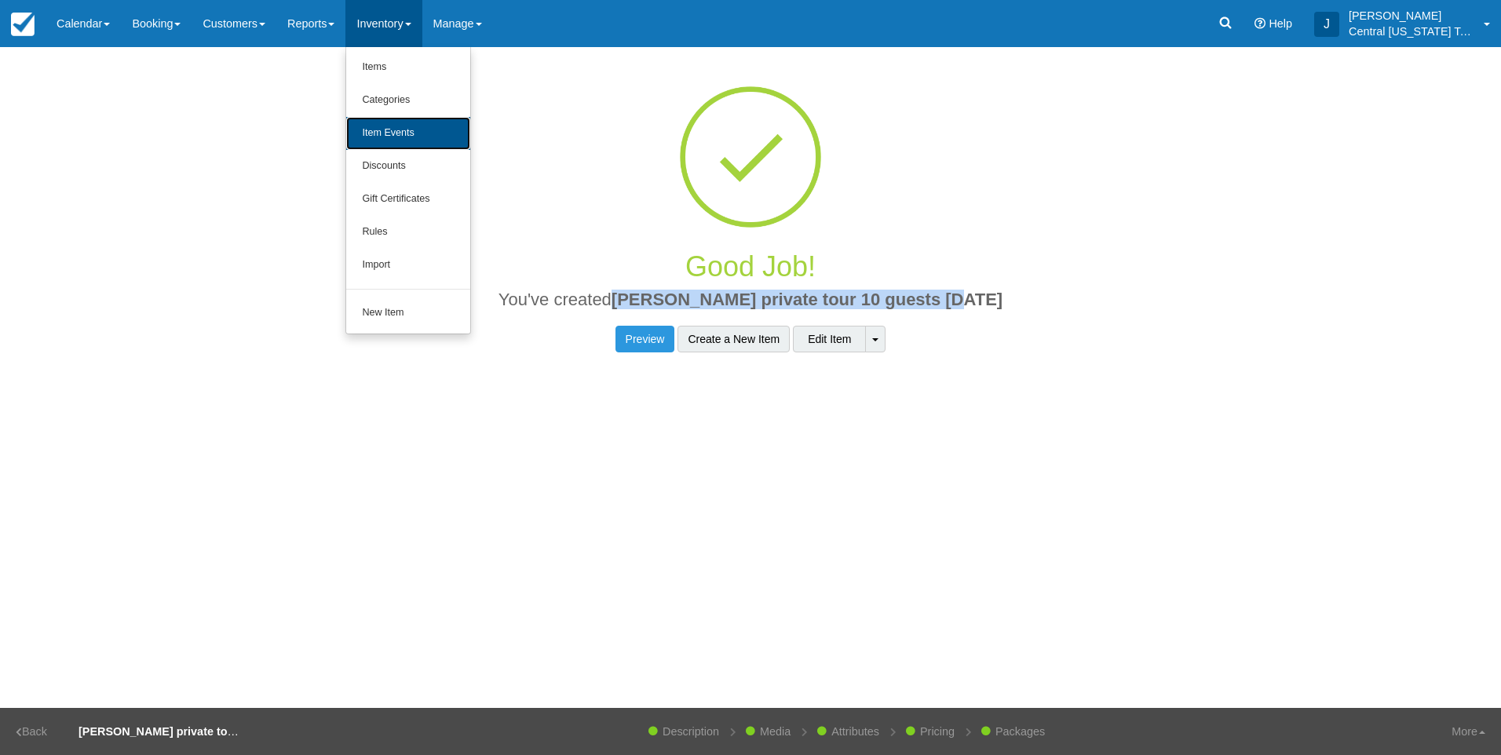
click at [426, 121] on link "Item Events" at bounding box center [408, 133] width 124 height 33
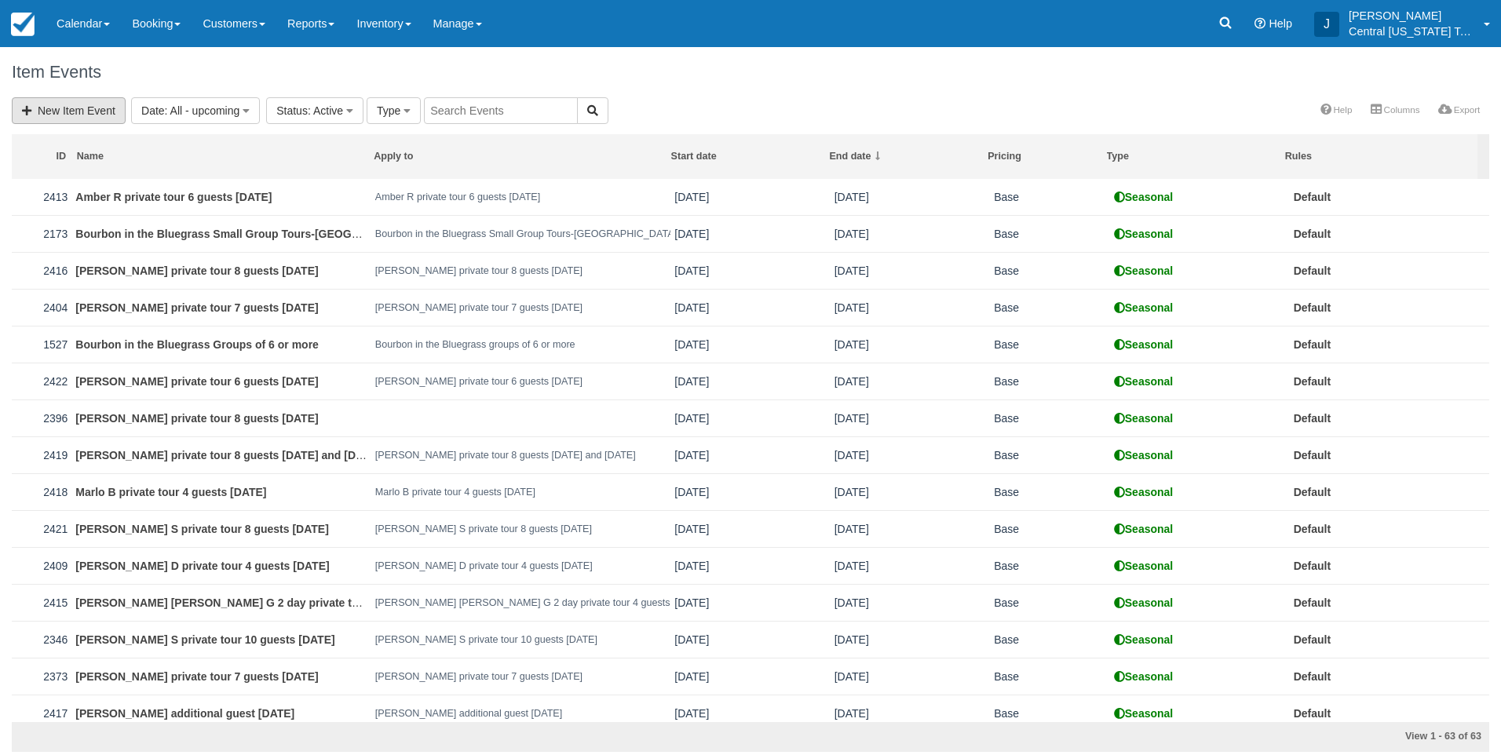
click at [97, 114] on link "New Item Event" at bounding box center [69, 110] width 114 height 27
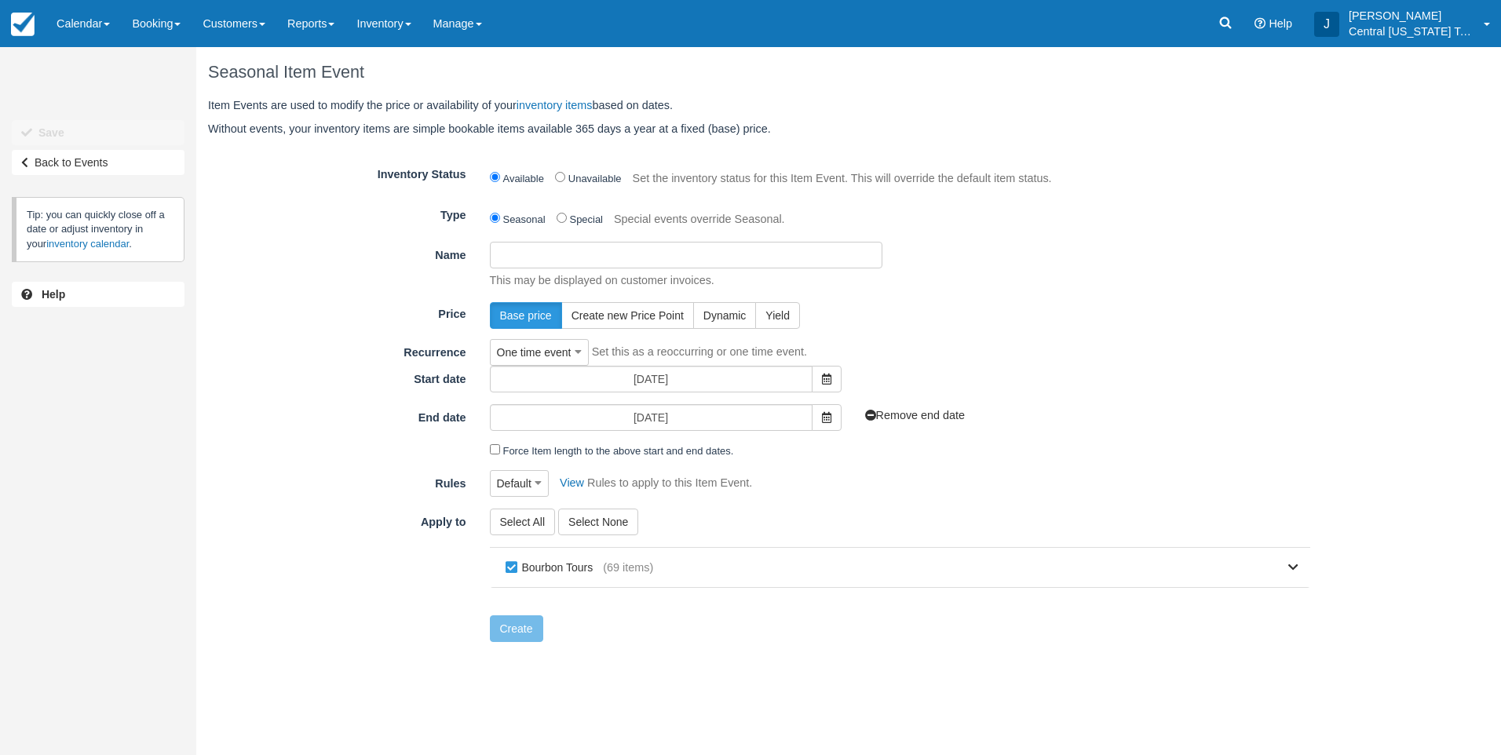
click at [662, 250] on input "Name" at bounding box center [686, 255] width 393 height 27
paste input "[PERSON_NAME] private tour 10 guests [DATE]"
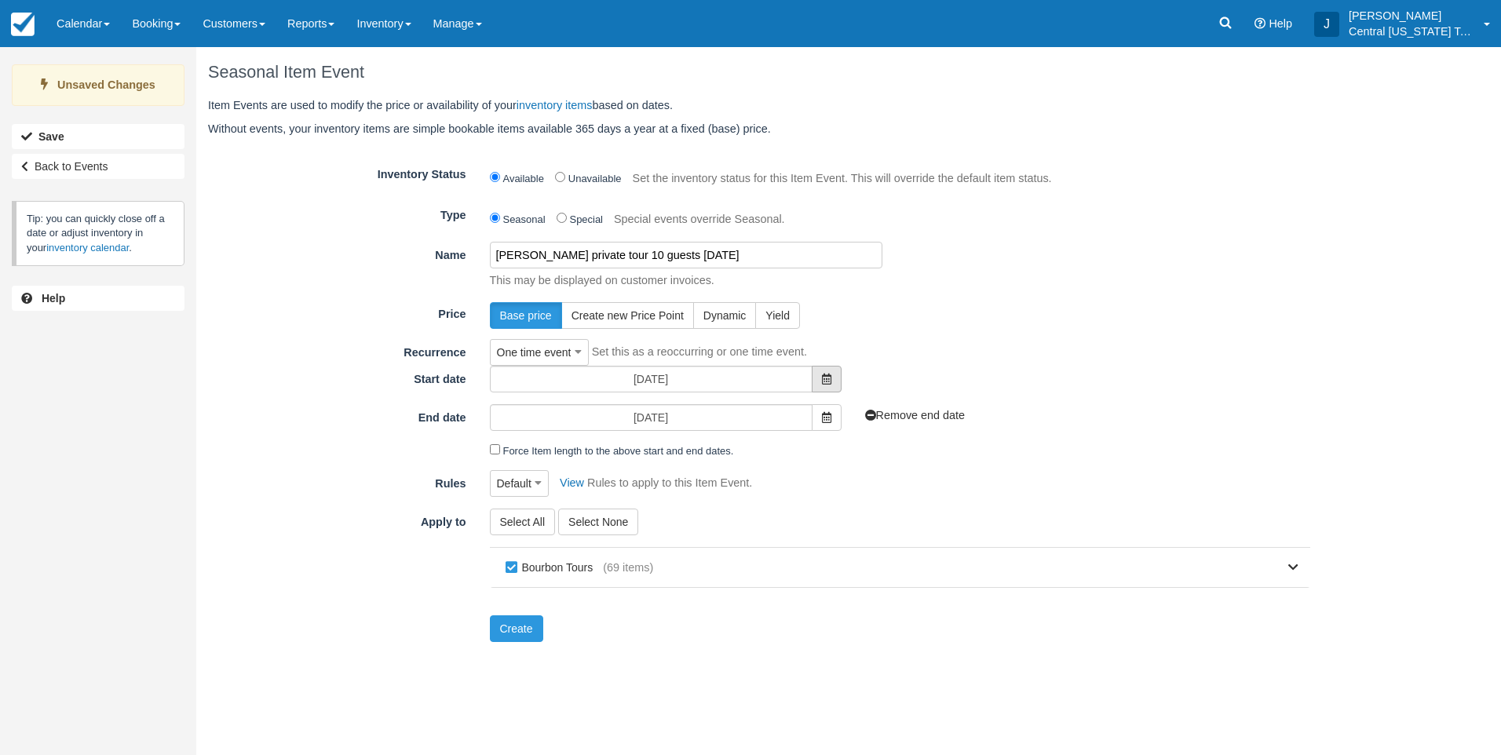
type input "[PERSON_NAME] private tour 10 guests [DATE]"
click at [832, 382] on span at bounding box center [827, 379] width 30 height 27
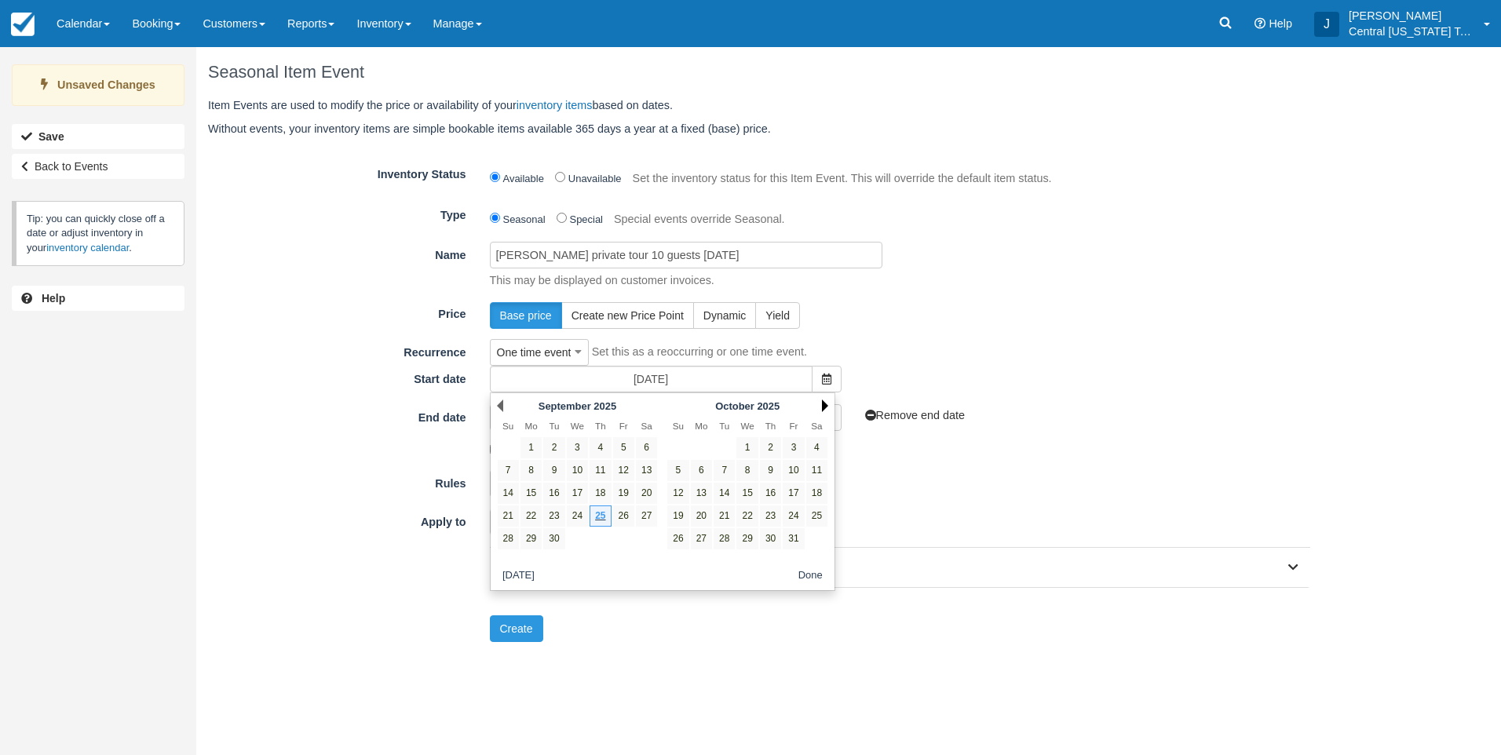
click at [825, 404] on link "Next" at bounding box center [825, 406] width 6 height 13
click at [795, 468] on link "7" at bounding box center [793, 470] width 21 height 21
type input "11/07/25"
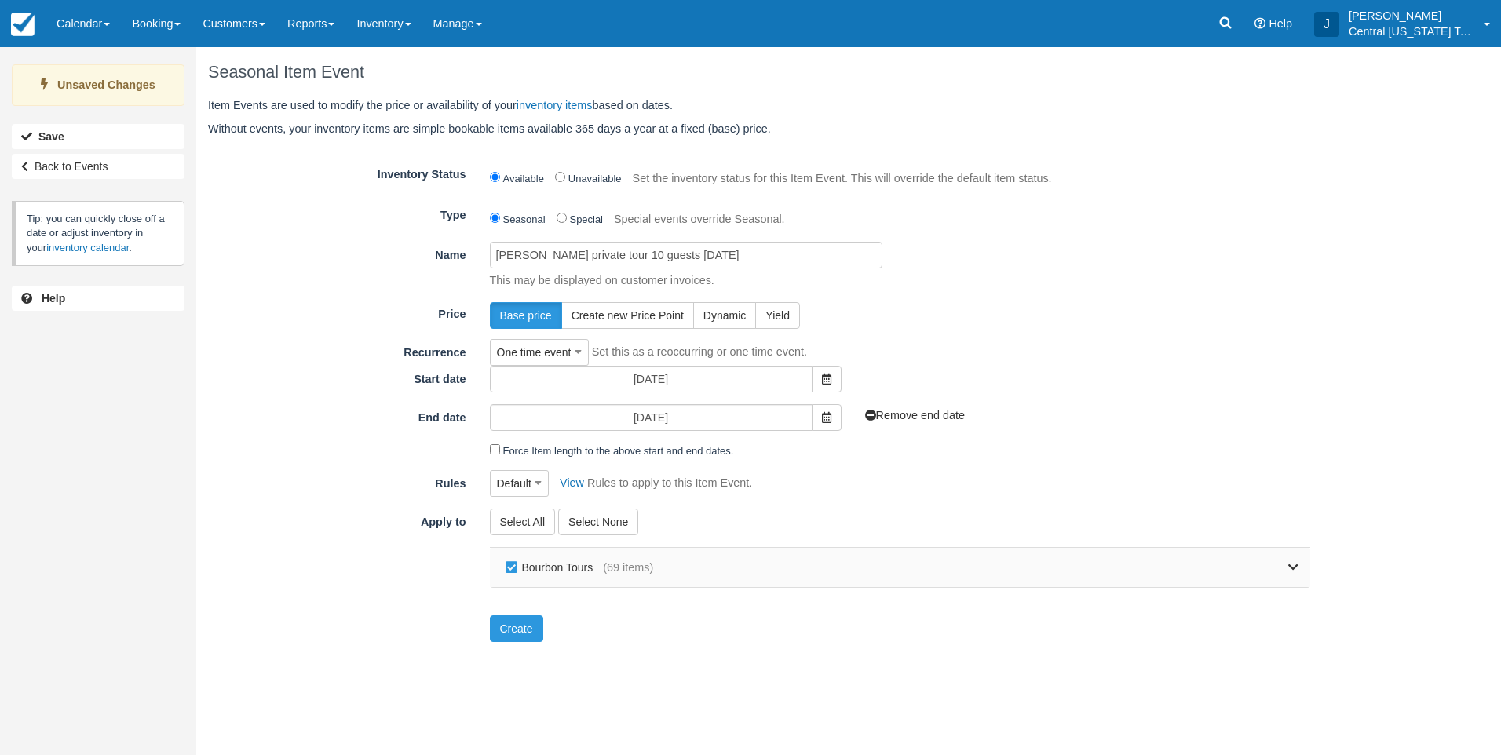
click at [581, 560] on label "Bourbon Tours" at bounding box center [553, 568] width 102 height 24
checkbox input "false"
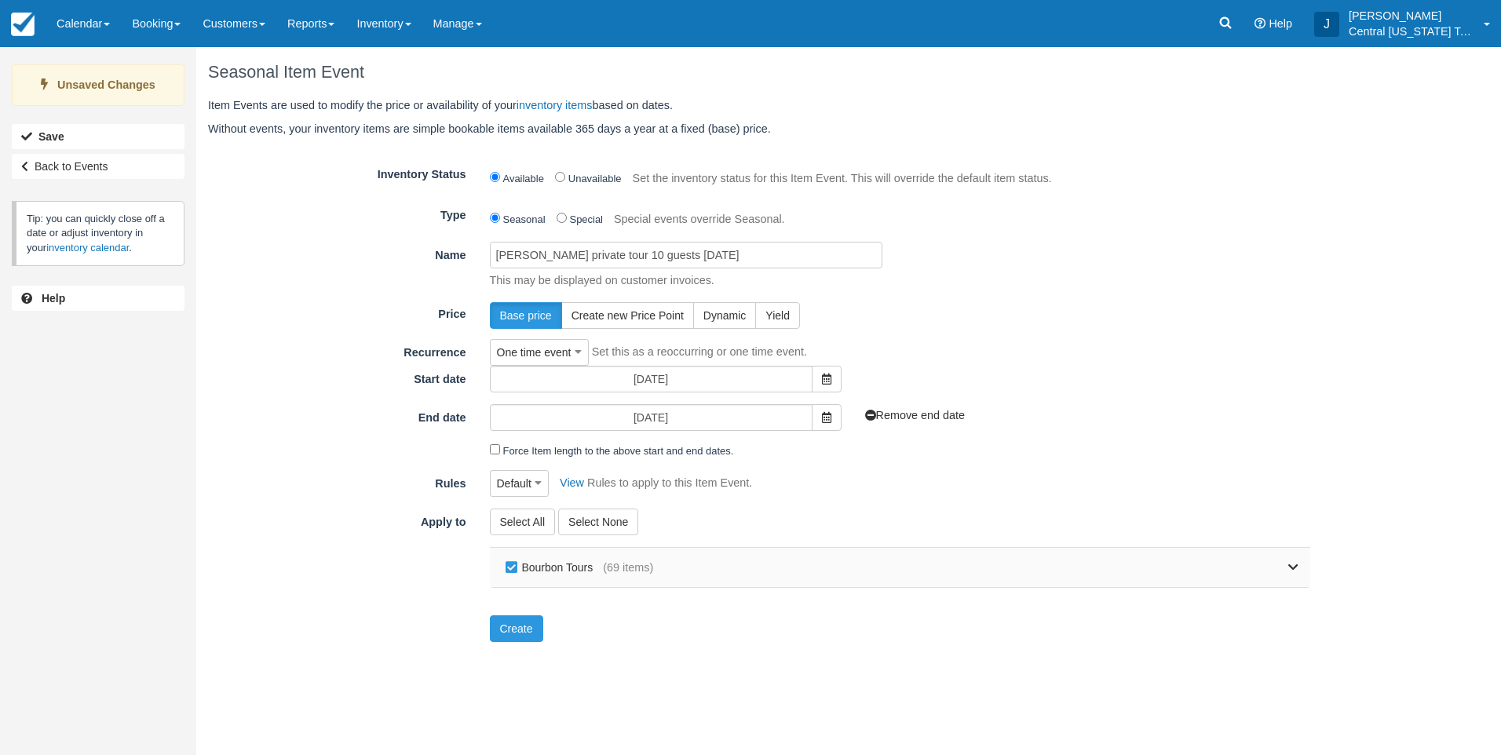
checkbox input "false"
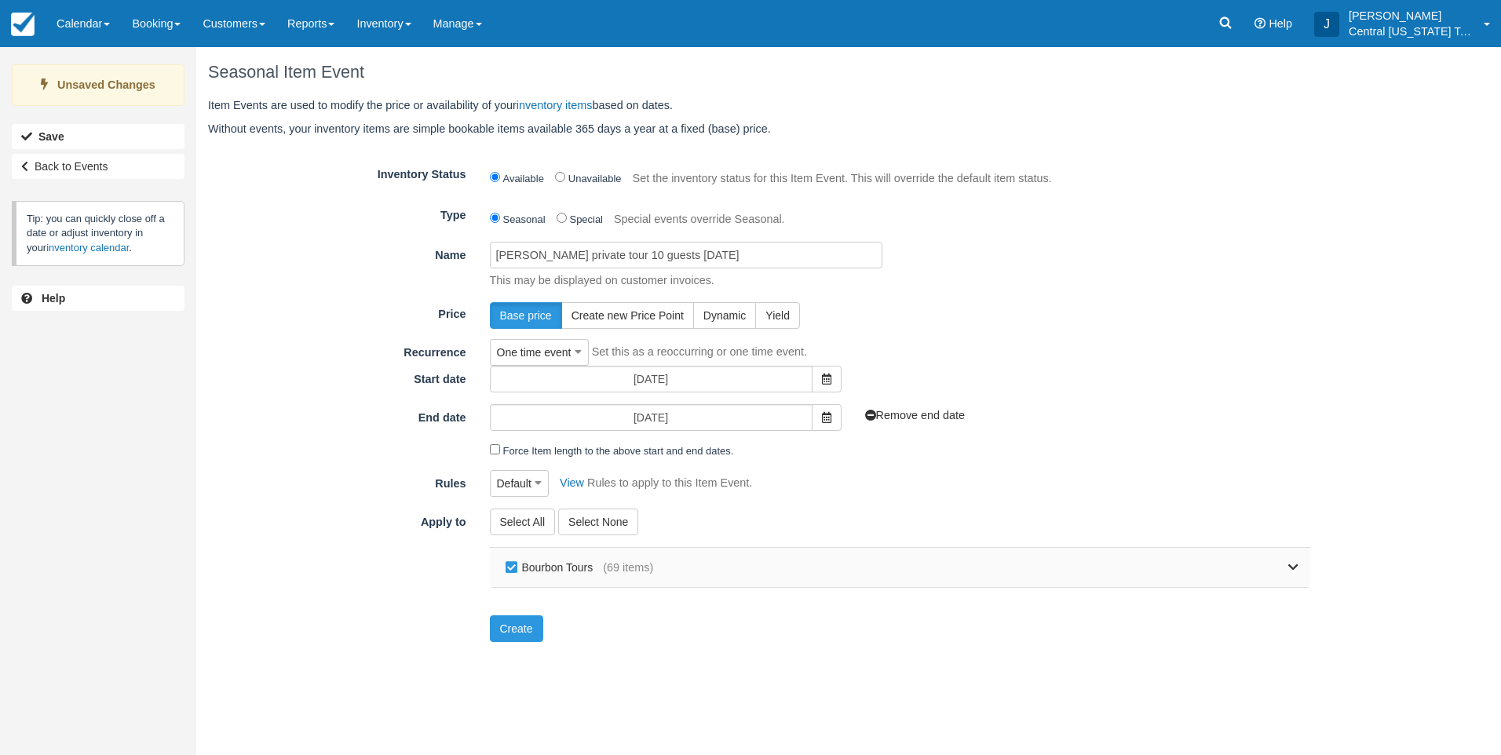
checkbox input "false"
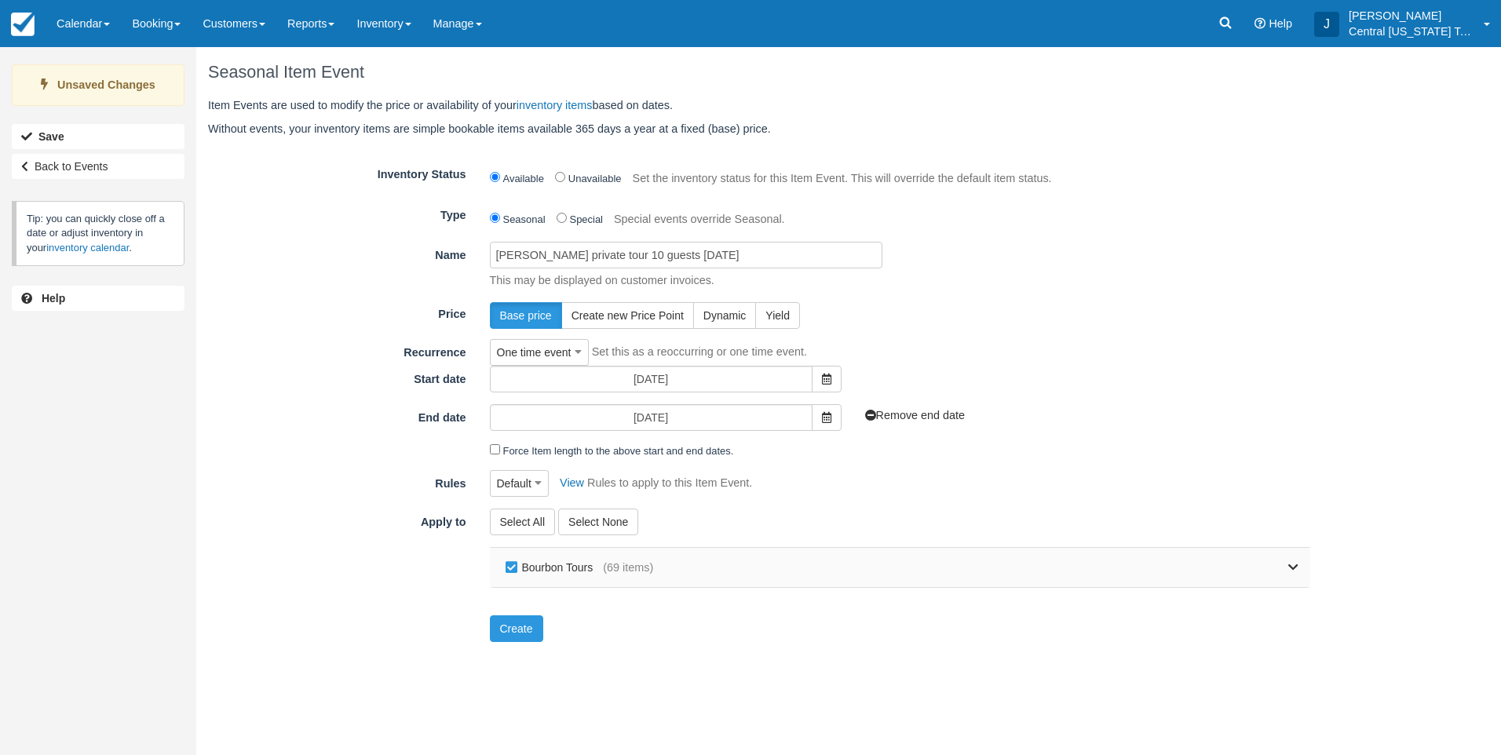
checkbox input "false"
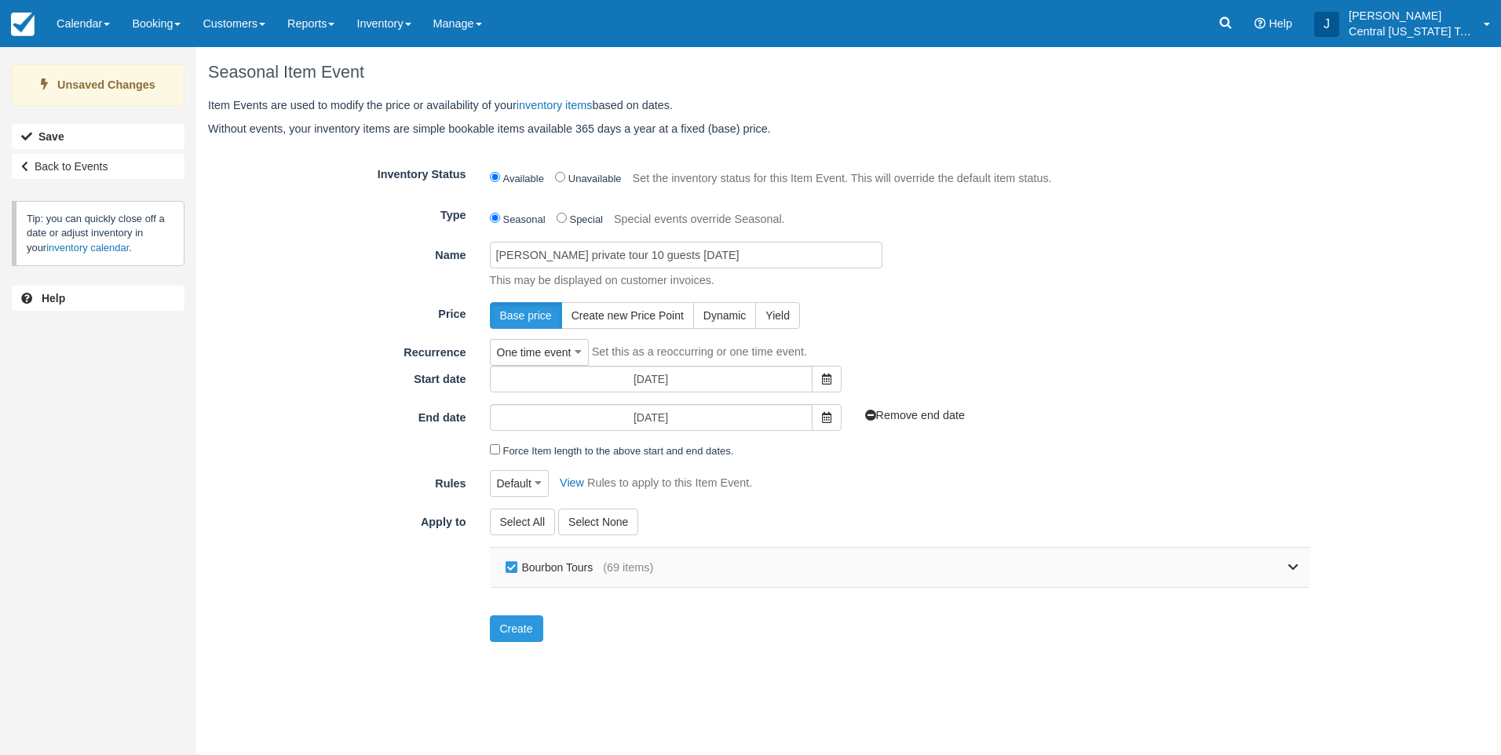
checkbox input "false"
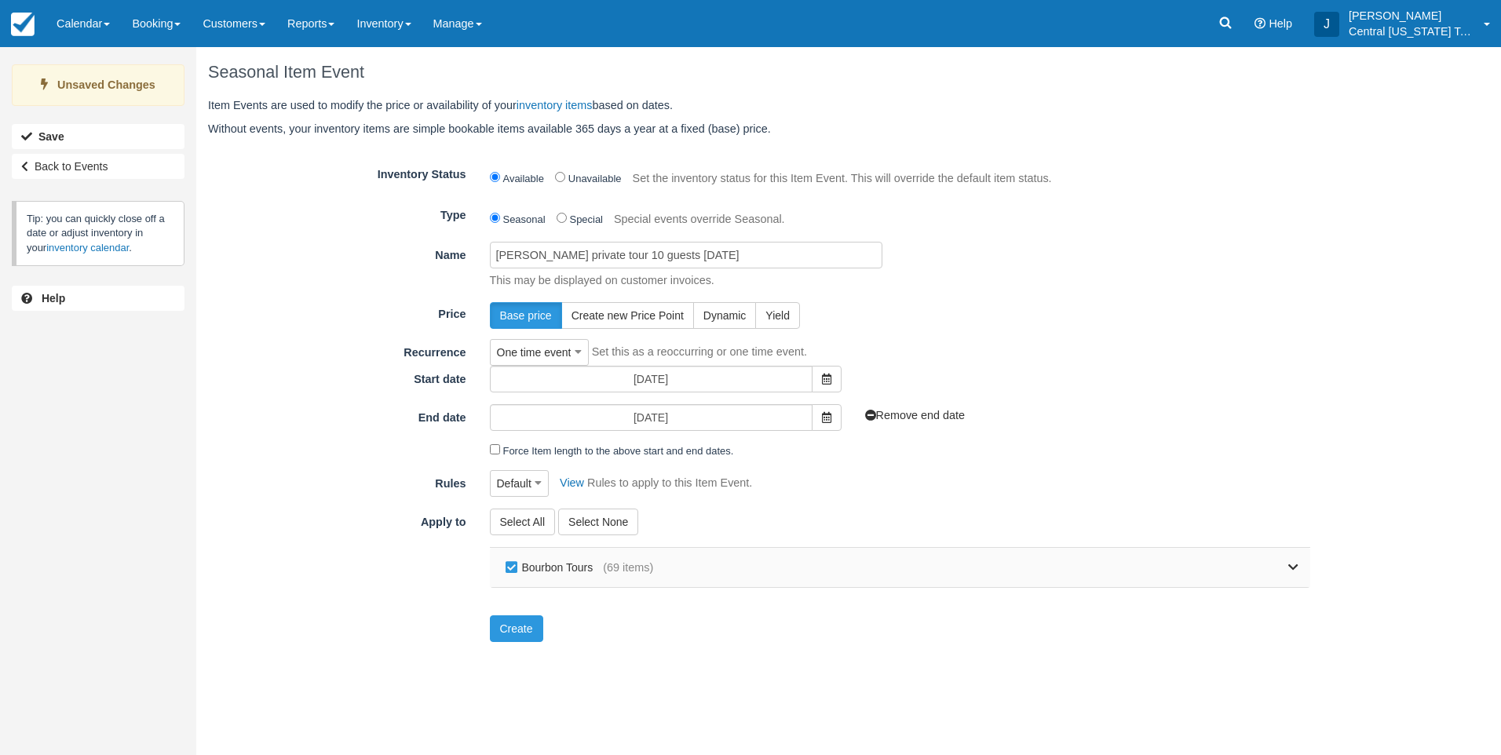
checkbox input "false"
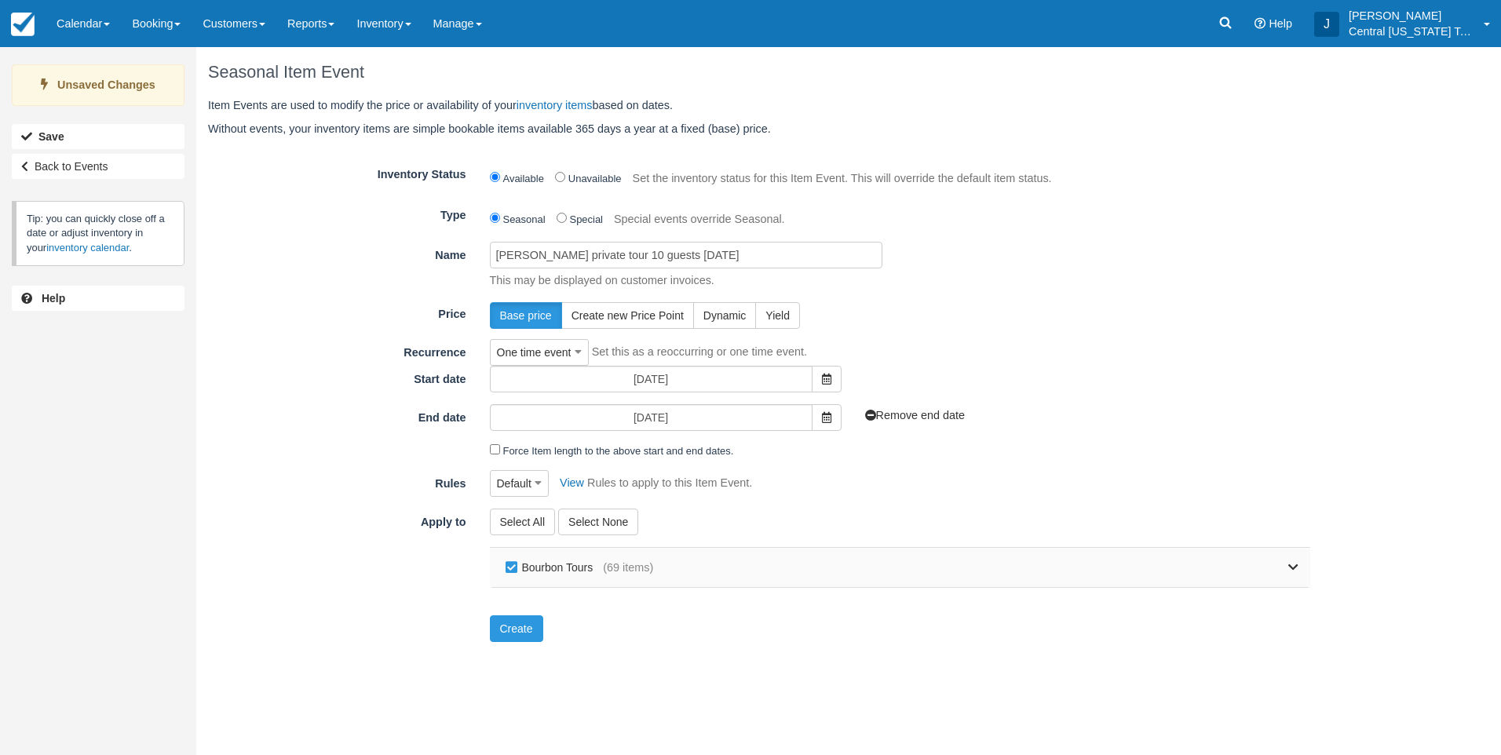
checkbox input "false"
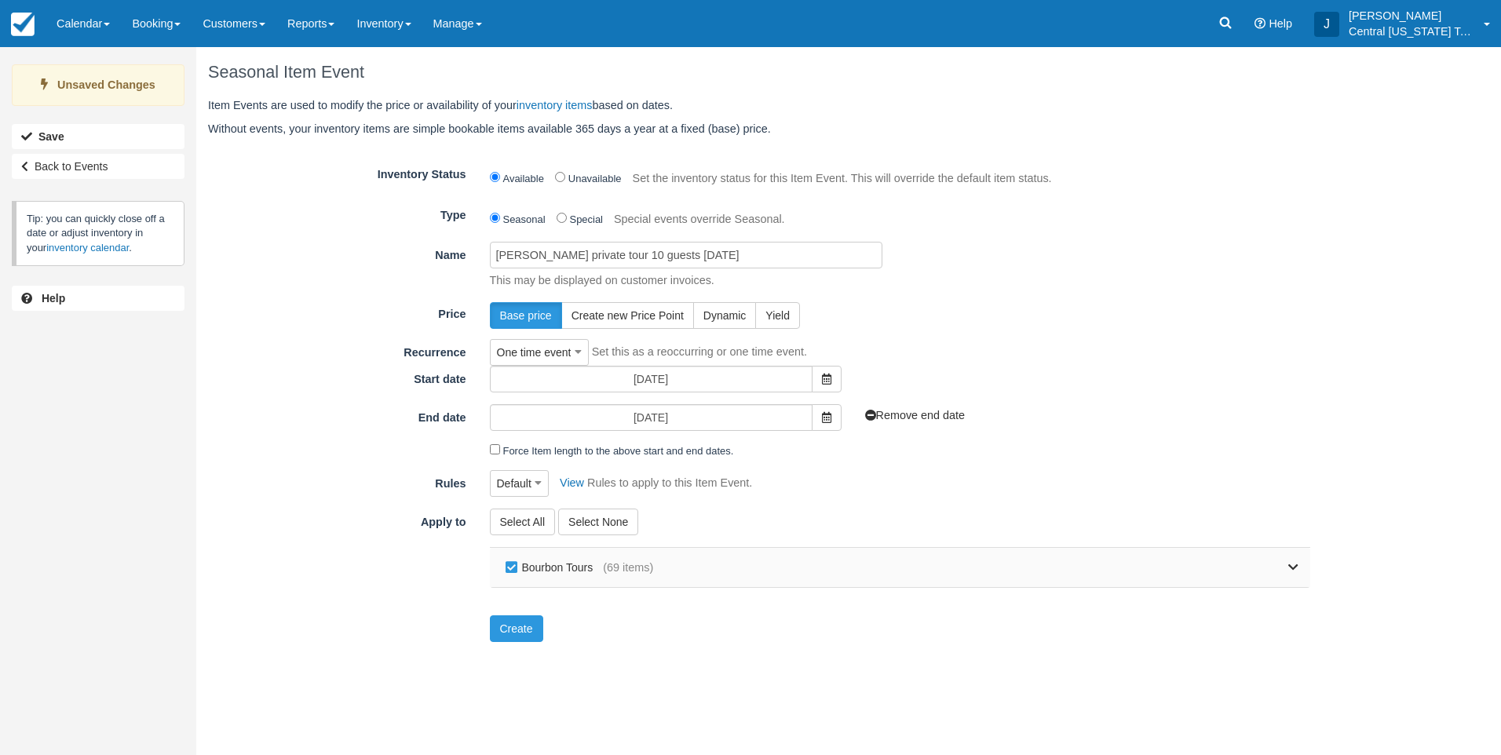
checkbox input "false"
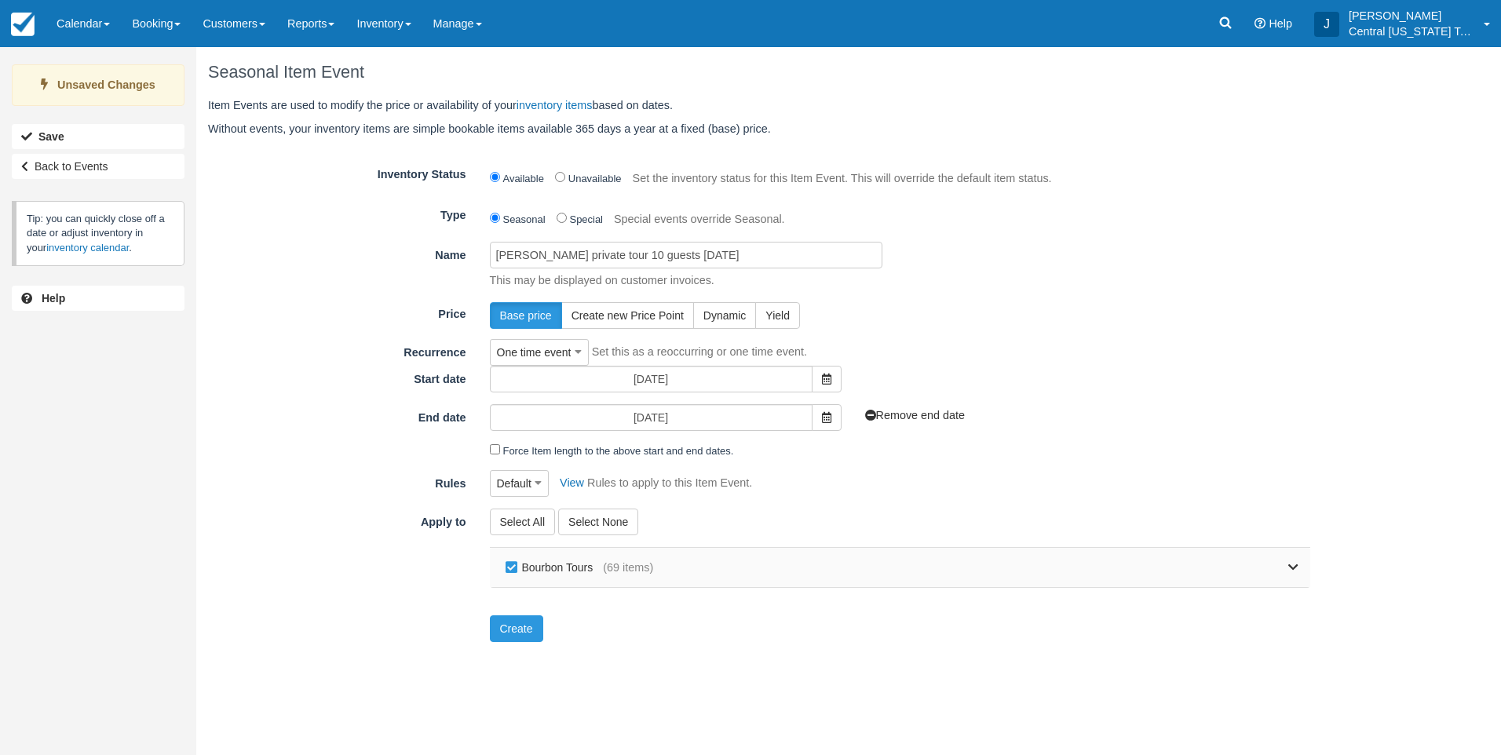
checkbox input "false"
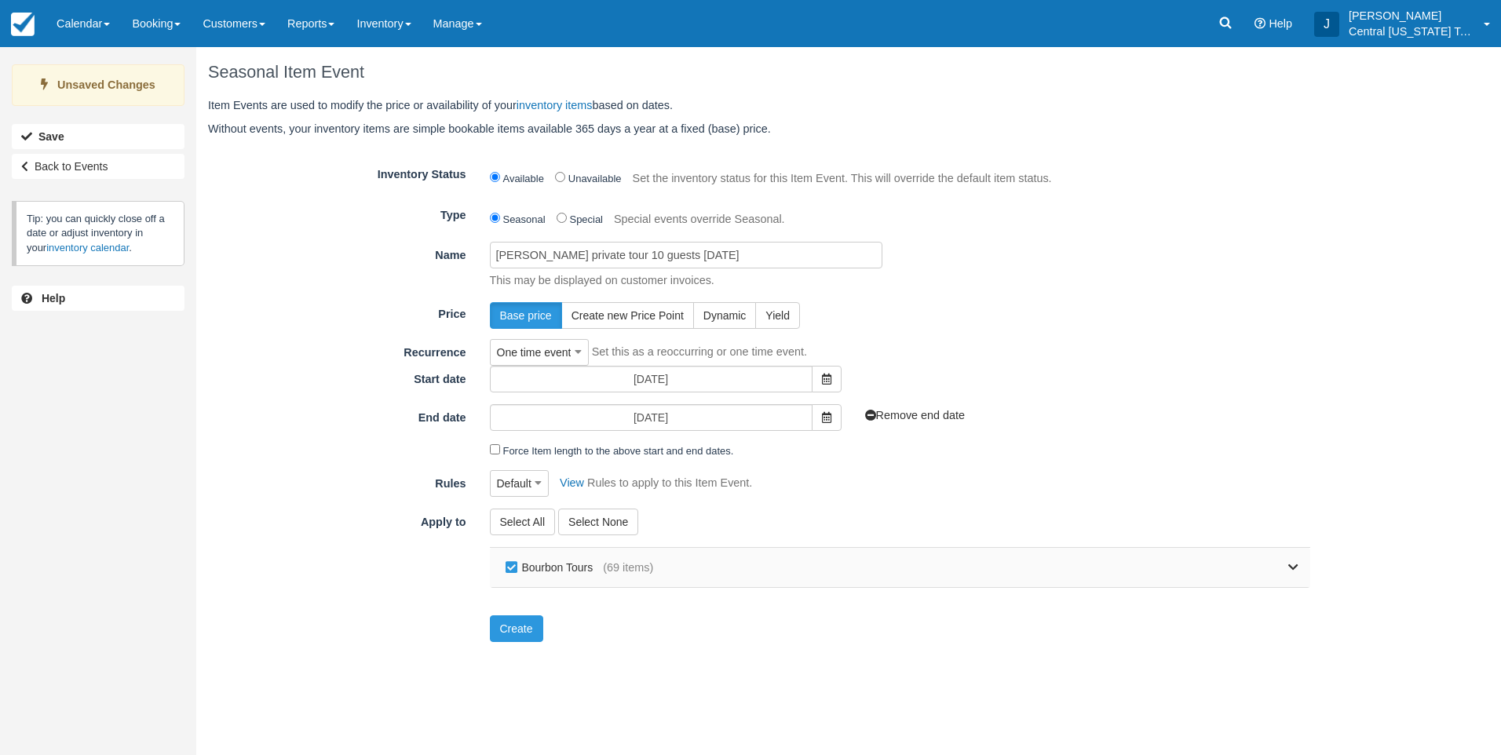
checkbox input "false"
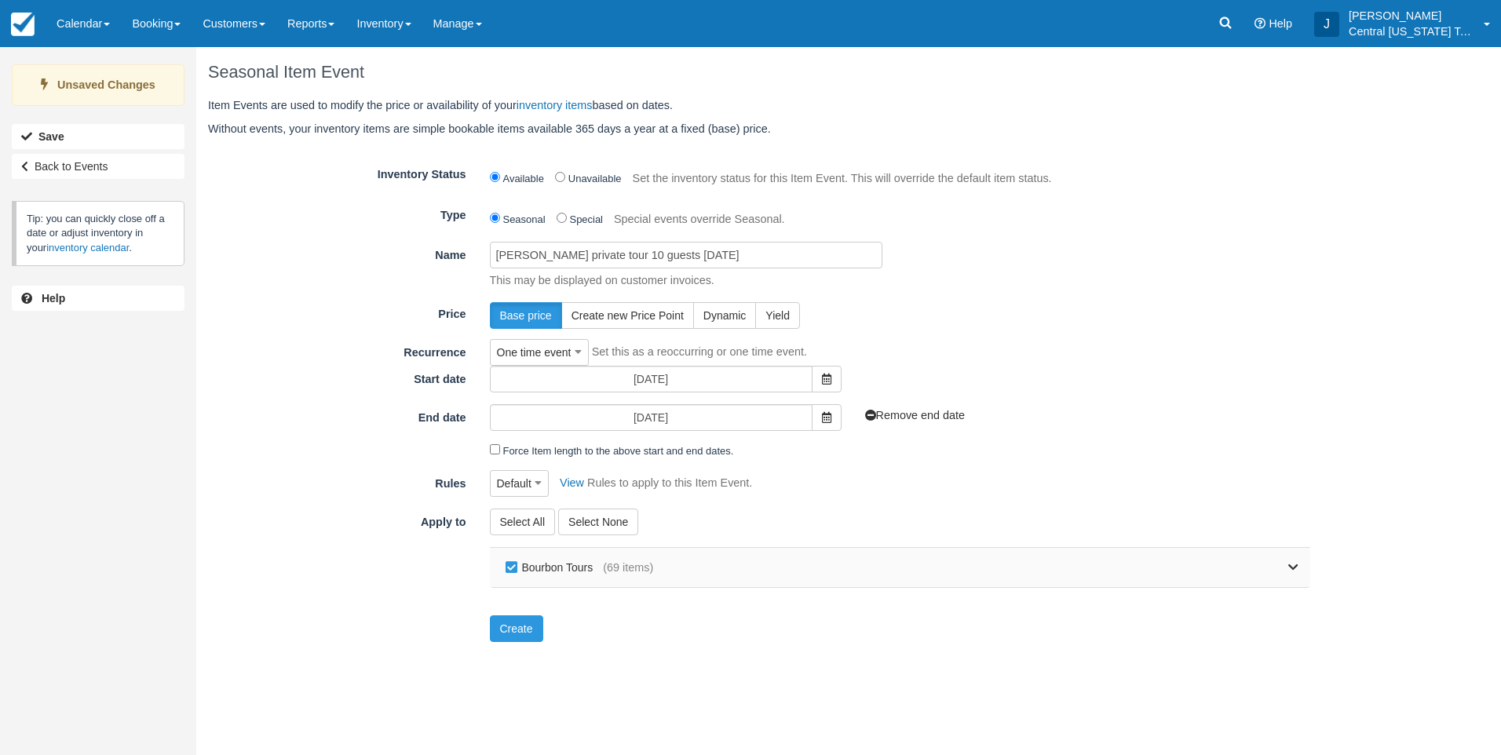
checkbox input "false"
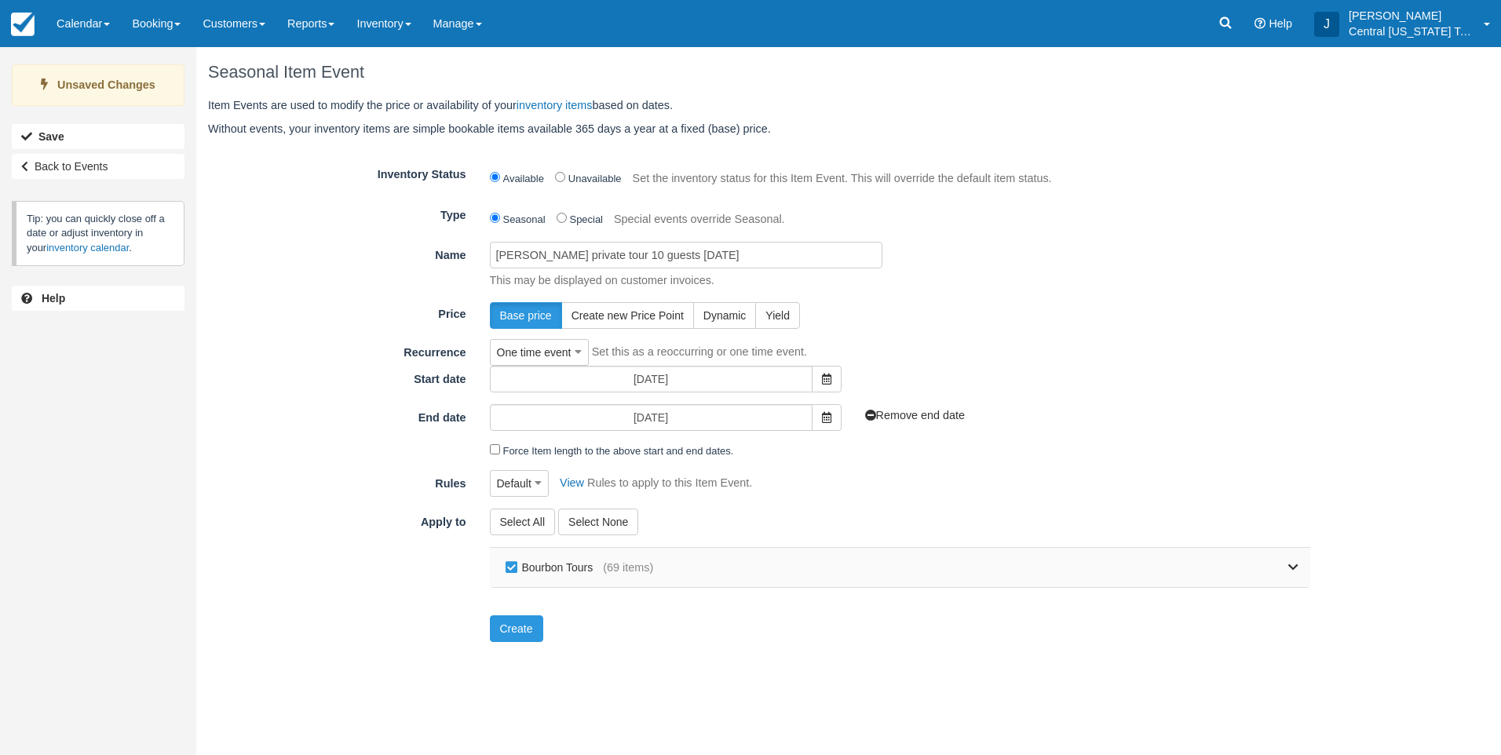
checkbox input "false"
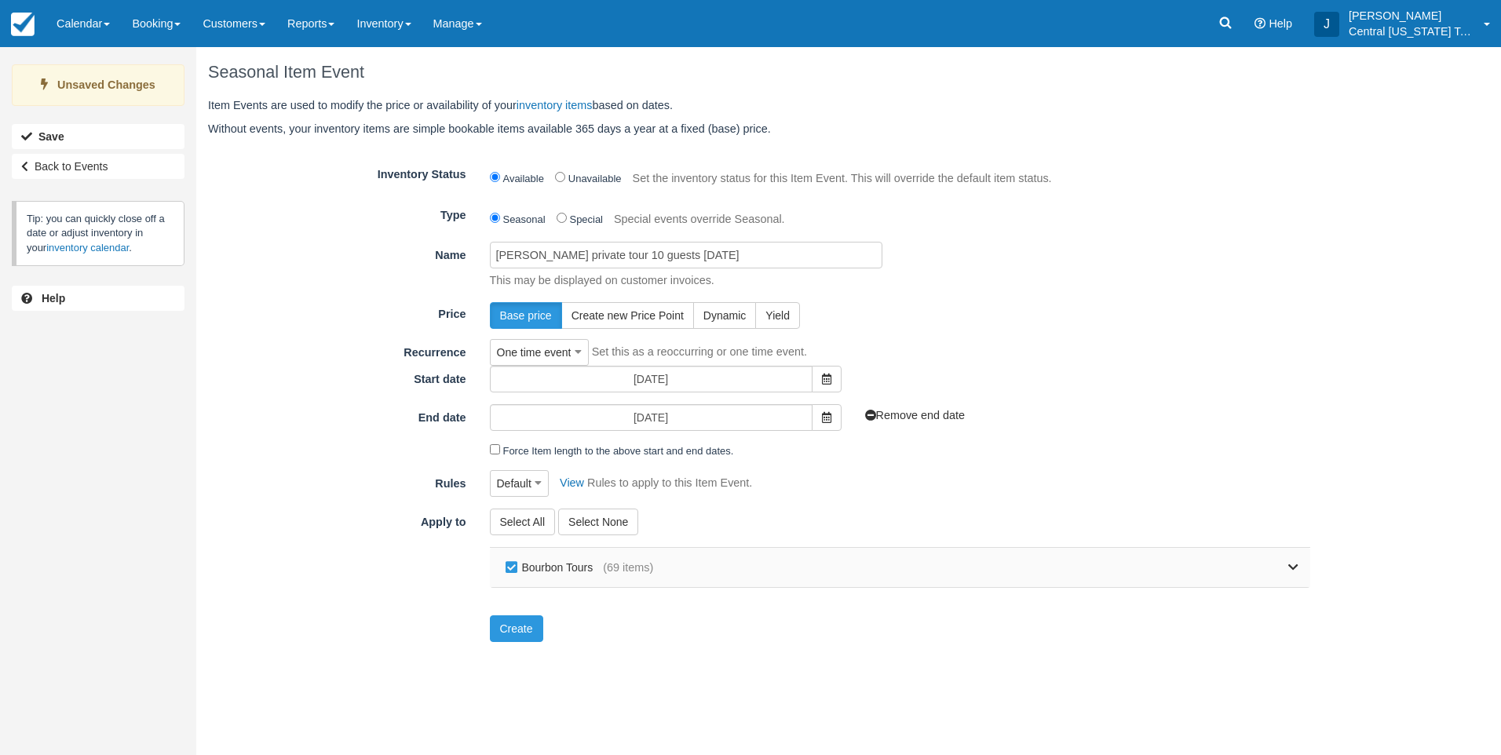
checkbox input "false"
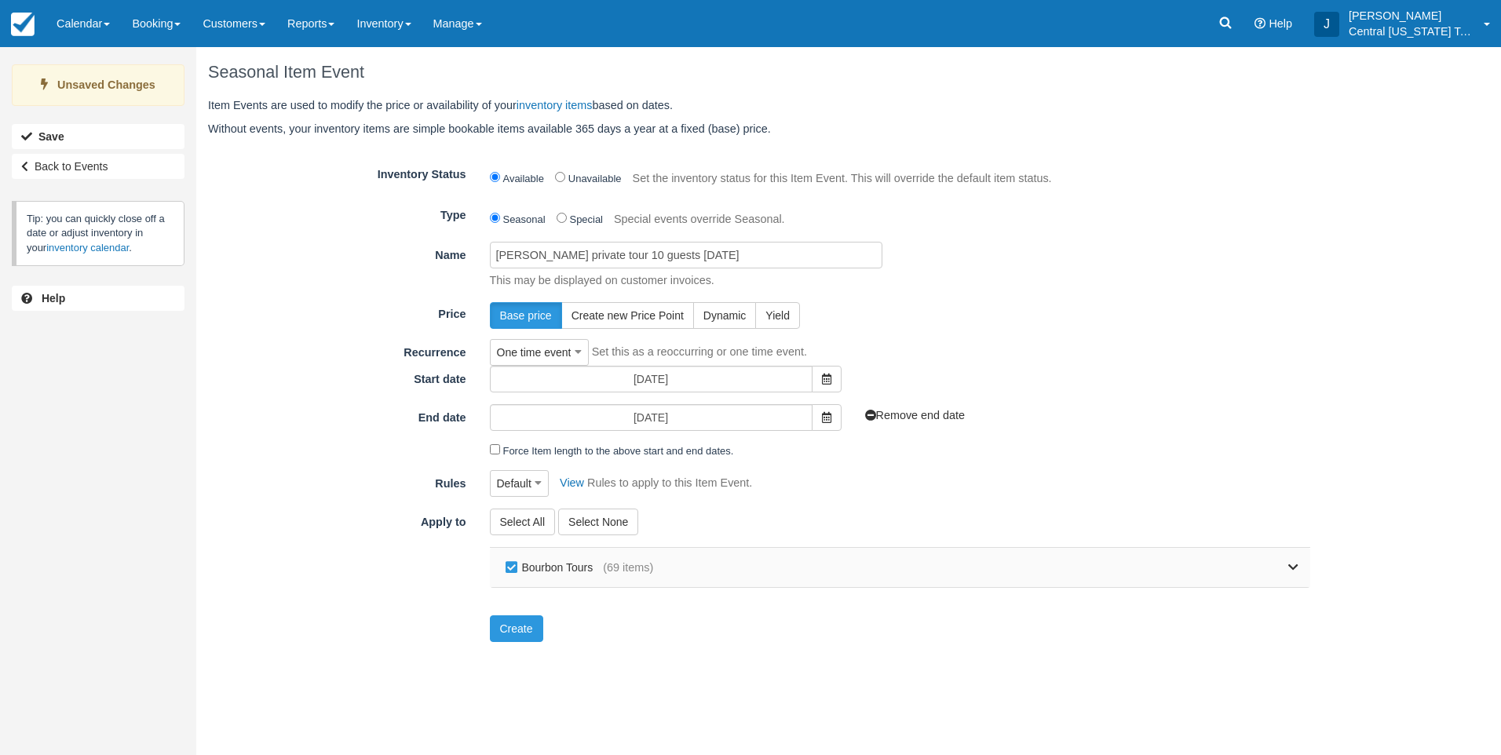
checkbox input "false"
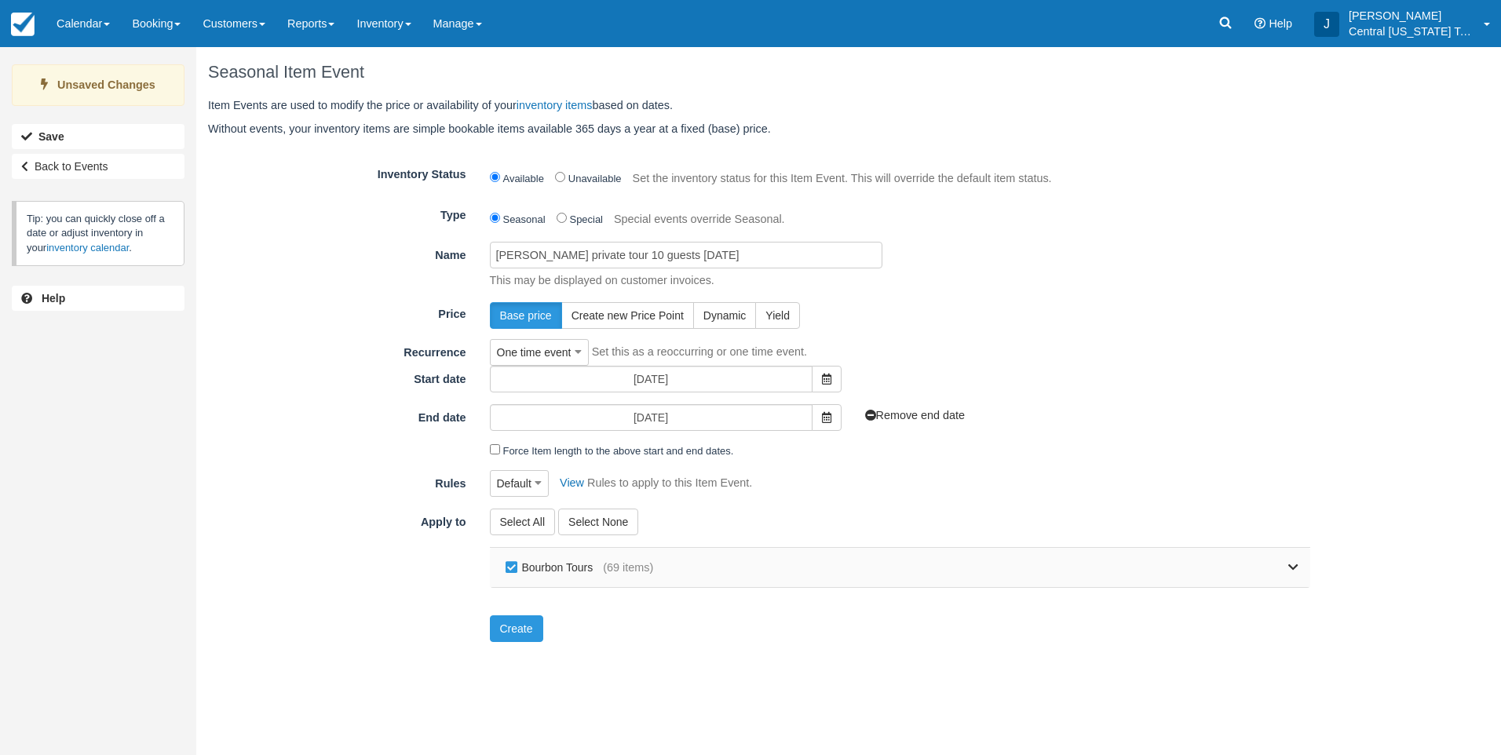
checkbox input "false"
click at [1296, 564] on icon at bounding box center [1293, 567] width 10 height 11
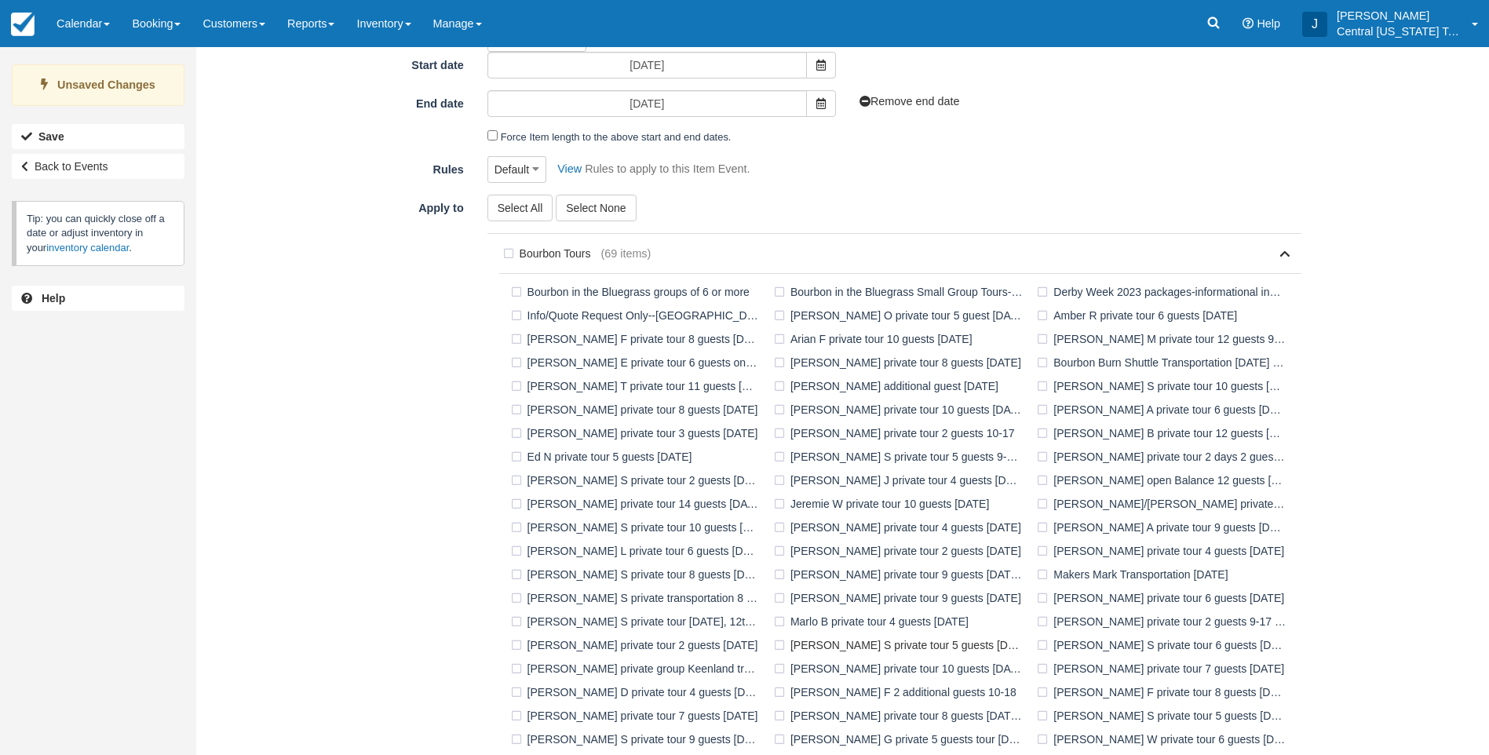
scroll to position [454, 0]
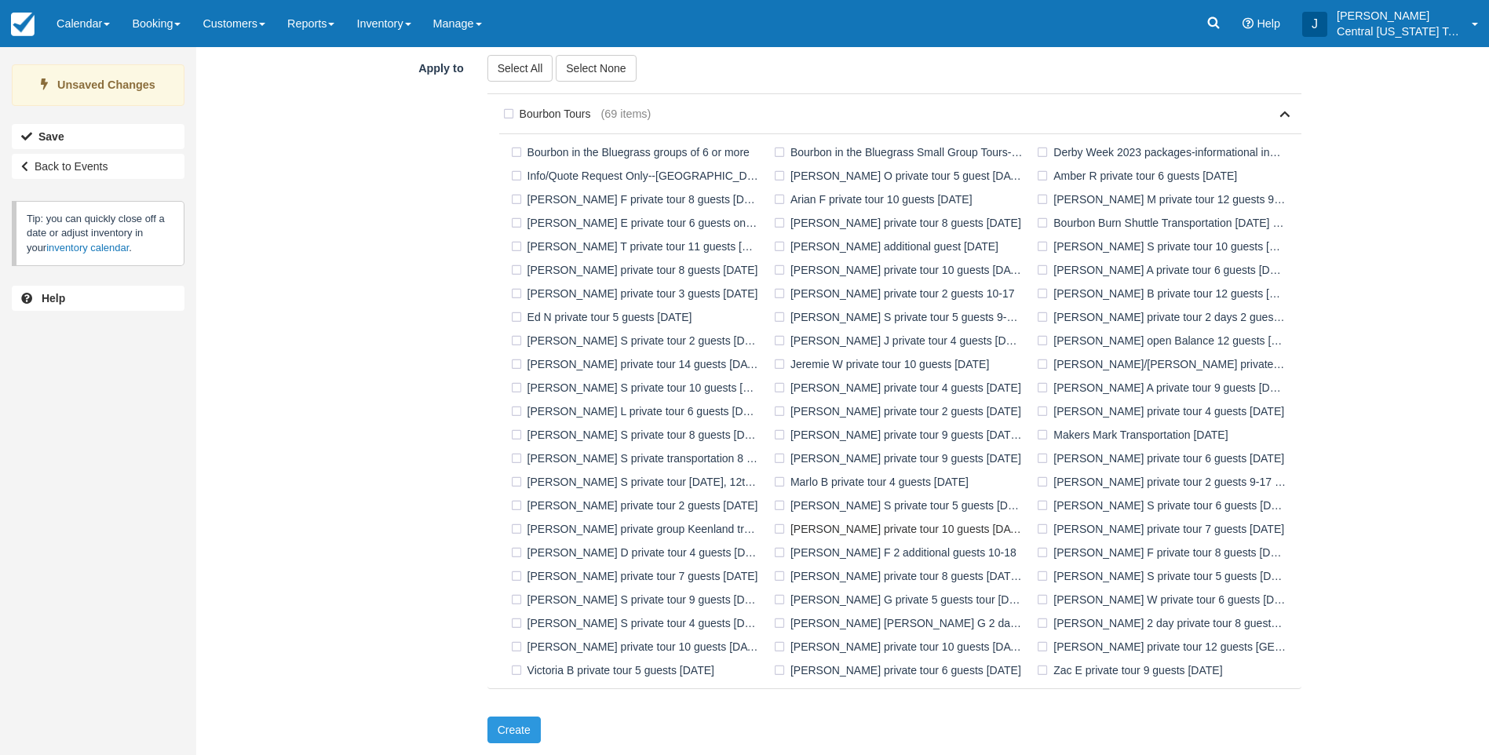
click at [825, 526] on label "Noah K private tour 10 guests 11-7-2025" at bounding box center [901, 529] width 263 height 24
checkbox input "true"
click at [510, 725] on button "Create" at bounding box center [514, 730] width 53 height 27
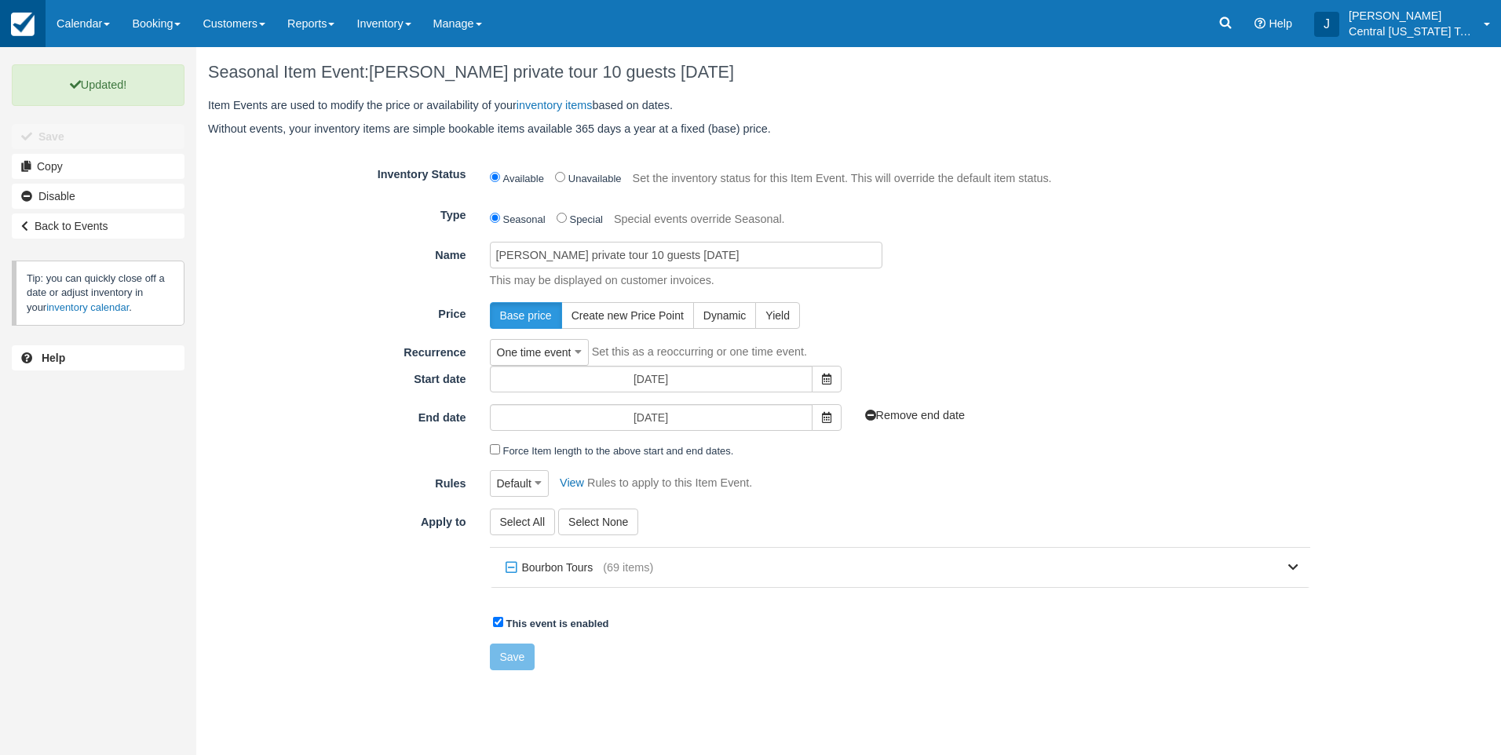
click at [18, 24] on img at bounding box center [23, 25] width 24 height 24
